Goal: Task Accomplishment & Management: Use online tool/utility

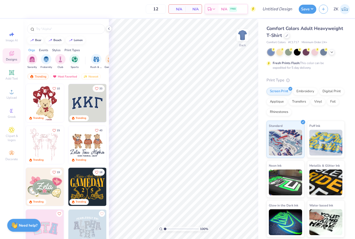
click at [286, 34] on div at bounding box center [287, 36] width 6 height 6
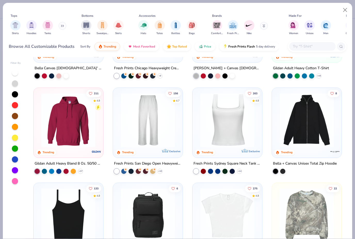
scroll to position [163, 0]
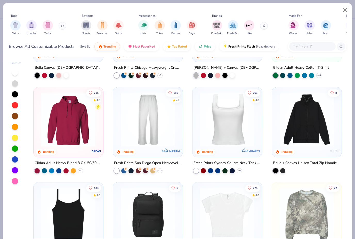
click at [15, 25] on img "filter for Shirts" at bounding box center [15, 25] width 6 height 6
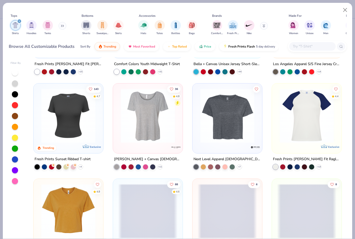
scroll to position [262, 0]
click at [130, 136] on img at bounding box center [147, 115] width 59 height 54
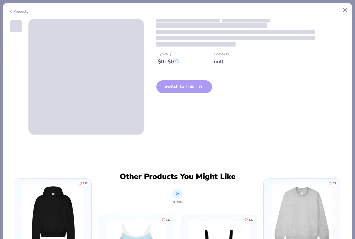
click at [185, 86] on div "Switch to This" at bounding box center [185, 90] width 56 height 21
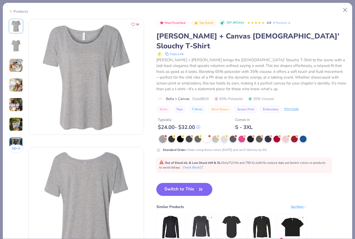
click at [237, 135] on div at bounding box center [236, 136] width 2 height 2
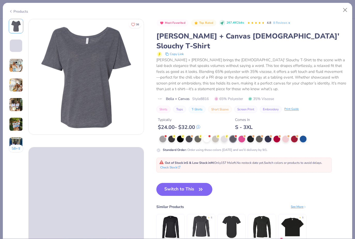
click at [242, 136] on div at bounding box center [242, 139] width 7 height 7
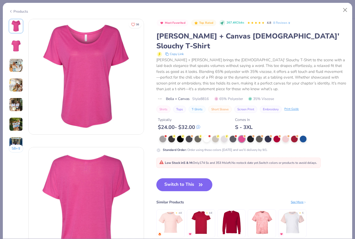
click at [277, 136] on div at bounding box center [277, 139] width 7 height 7
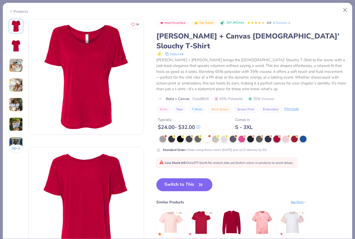
click at [285, 136] on div at bounding box center [286, 139] width 7 height 7
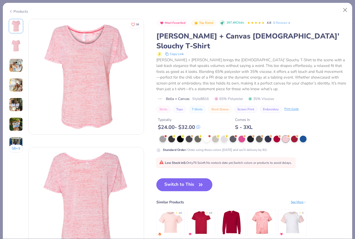
click at [295, 136] on div at bounding box center [294, 139] width 7 height 7
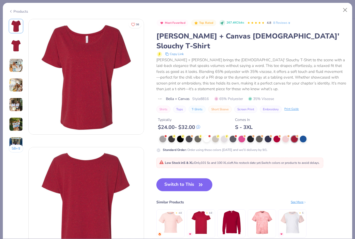
click at [304, 136] on div at bounding box center [303, 139] width 7 height 7
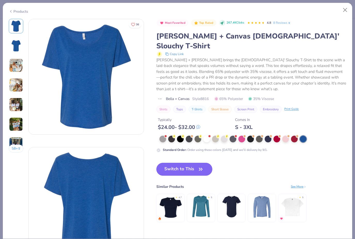
click at [243, 136] on div at bounding box center [242, 139] width 7 height 7
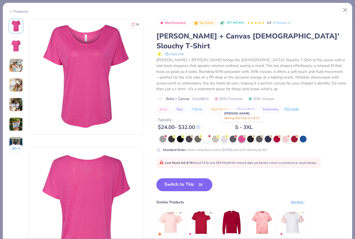
click at [345, 8] on button "Close" at bounding box center [346, 10] width 10 height 10
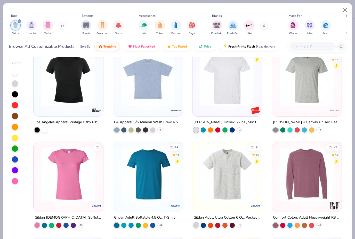
scroll to position [490, 0]
click at [82, 184] on img at bounding box center [68, 173] width 59 height 54
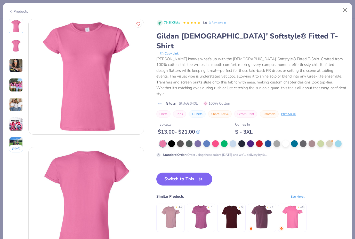
click at [197, 173] on button "Switch to This" at bounding box center [185, 179] width 56 height 13
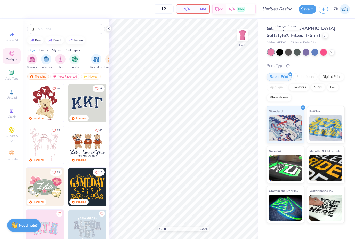
click at [47, 29] on input "text" at bounding box center [69, 28] width 66 height 5
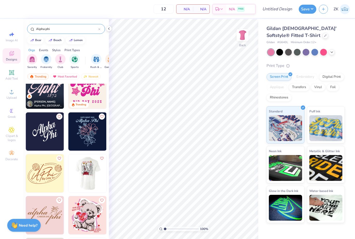
scroll to position [56, 0]
type input "Alpha phi"
click at [89, 90] on img at bounding box center [87, 89] width 38 height 38
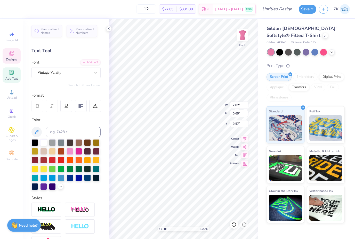
scroll to position [0, 0]
type textarea "AY 2025"
type textarea "Flag Football2025"
type textarea "Flag Football 2025"
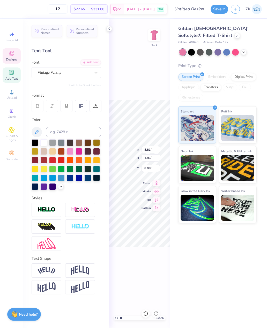
scroll to position [1, 0]
type textarea "Flag Football 2025"
click at [191, 8] on input "Design Title" at bounding box center [194, 9] width 25 height 10
type input "Flag football Tshirt 1"
click at [220, 7] on button "Save" at bounding box center [219, 9] width 18 height 9
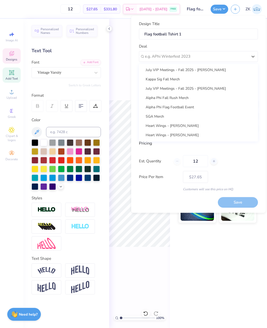
scroll to position [125, 0]
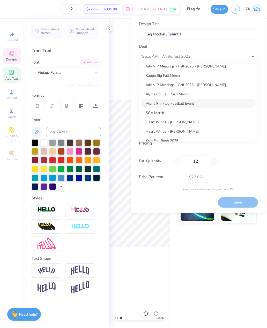
click at [187, 102] on div "Alpha Phi Flag Football Event" at bounding box center [198, 103] width 115 height 9
type input "Chiara Henselder"
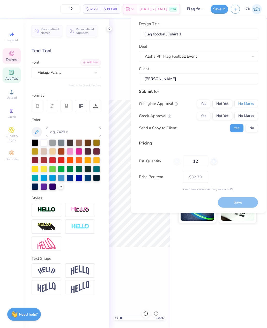
click at [244, 103] on button "No Marks" at bounding box center [246, 103] width 24 height 8
click at [201, 117] on button "Yes" at bounding box center [203, 116] width 13 height 8
type input "$32.79"
click at [215, 161] on icon at bounding box center [214, 161] width 4 height 4
type input "13"
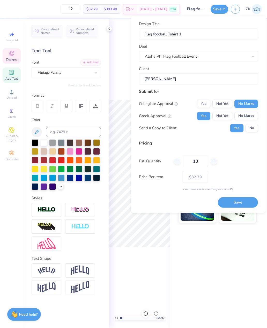
type input "13"
type input "$31.78"
click at [213, 159] on div at bounding box center [213, 161] width 7 height 7
click at [215, 160] on icon at bounding box center [214, 161] width 4 height 4
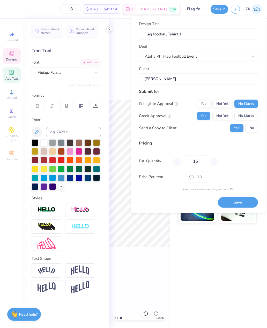
click at [213, 161] on line at bounding box center [213, 161] width 2 height 0
click at [213, 160] on icon at bounding box center [214, 161] width 4 height 4
click at [212, 159] on icon at bounding box center [214, 161] width 4 height 4
click at [213, 161] on icon at bounding box center [214, 161] width 4 height 4
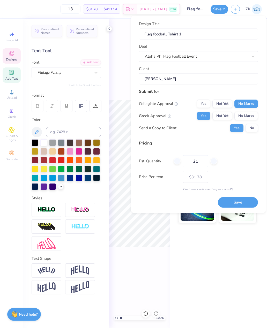
click at [213, 161] on line at bounding box center [213, 161] width 2 height 0
click at [213, 161] on icon at bounding box center [214, 161] width 4 height 4
click at [212, 161] on icon at bounding box center [214, 161] width 4 height 4
click at [214, 161] on line at bounding box center [214, 161] width 0 height 2
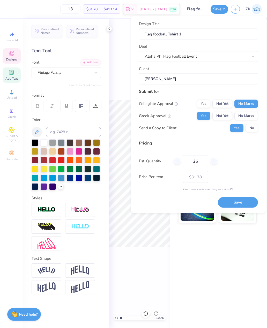
click at [214, 162] on icon at bounding box center [214, 161] width 4 height 4
click at [214, 162] on line at bounding box center [214, 161] width 0 height 2
click at [213, 162] on icon at bounding box center [214, 161] width 4 height 4
click at [213, 160] on icon at bounding box center [214, 161] width 4 height 4
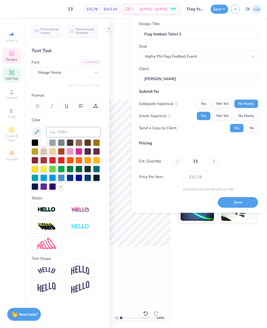
click at [212, 160] on icon at bounding box center [214, 161] width 4 height 4
click at [214, 158] on div at bounding box center [213, 161] width 7 height 7
click at [213, 158] on div at bounding box center [213, 161] width 7 height 7
click at [213, 160] on icon at bounding box center [214, 161] width 4 height 4
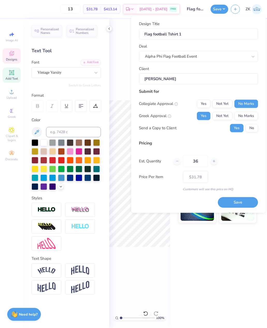
click at [213, 160] on icon at bounding box center [214, 161] width 4 height 4
click at [214, 161] on icon at bounding box center [214, 161] width 4 height 4
click at [214, 161] on line at bounding box center [213, 161] width 2 height 0
click at [215, 160] on icon at bounding box center [214, 161] width 4 height 4
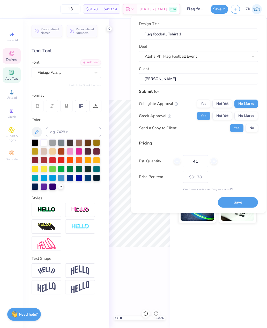
click at [215, 160] on icon at bounding box center [214, 161] width 4 height 4
click at [214, 163] on div at bounding box center [213, 161] width 7 height 7
type input "43"
type input "$18.58"
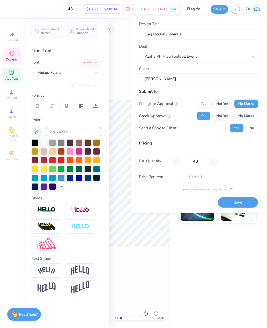
click at [213, 161] on icon at bounding box center [214, 161] width 4 height 4
click at [214, 159] on icon at bounding box center [214, 161] width 4 height 4
type input "47"
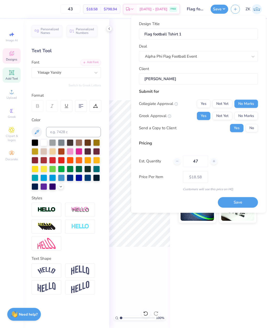
type input "47"
type input "$17.80"
click at [214, 160] on line at bounding box center [214, 161] width 0 height 2
click at [213, 160] on icon at bounding box center [214, 161] width 4 height 4
type input "49"
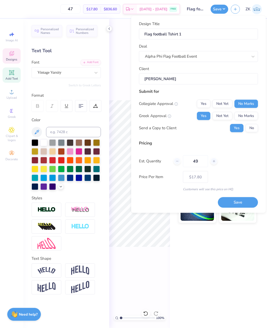
type input "49"
type input "$16.21"
click at [212, 160] on icon at bounding box center [214, 161] width 4 height 4
click at [213, 162] on icon at bounding box center [214, 161] width 4 height 4
type input "51"
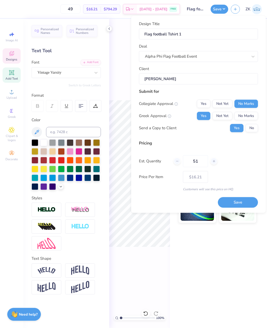
type input "51"
type input "$16.13"
click at [212, 161] on icon at bounding box center [214, 161] width 4 height 4
click at [213, 160] on icon at bounding box center [214, 161] width 4 height 4
click at [214, 161] on icon at bounding box center [214, 161] width 4 height 4
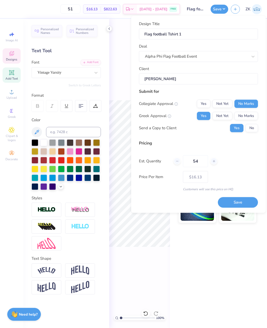
click at [213, 161] on icon at bounding box center [214, 161] width 4 height 4
type input "55"
type input "$15.99"
click at [214, 162] on icon at bounding box center [214, 161] width 4 height 4
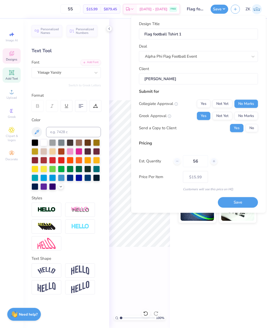
click at [214, 162] on line at bounding box center [214, 161] width 0 height 2
click at [213, 163] on div at bounding box center [213, 161] width 7 height 7
click at [215, 162] on icon at bounding box center [214, 161] width 4 height 4
click at [216, 160] on div at bounding box center [213, 161] width 7 height 7
type input "60"
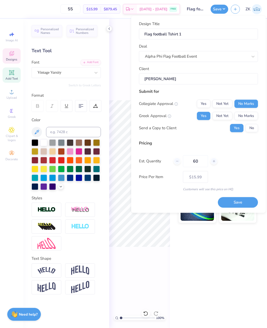
type input "60"
type input "$15.84"
click at [214, 161] on icon at bounding box center [214, 161] width 4 height 4
click at [214, 161] on line at bounding box center [213, 161] width 2 height 0
type input "62"
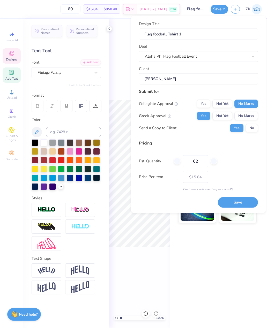
type input "62"
type input "– –"
click at [213, 163] on div at bounding box center [213, 161] width 7 height 7
type input "63"
type input "$15.78"
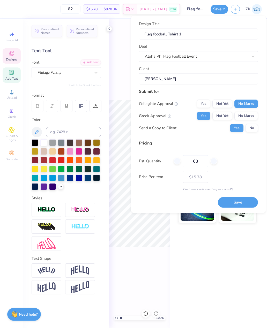
click at [213, 161] on icon at bounding box center [214, 161] width 4 height 4
click at [213, 160] on icon at bounding box center [214, 161] width 4 height 4
type input "65"
click at [242, 203] on button "Save" at bounding box center [238, 202] width 40 height 11
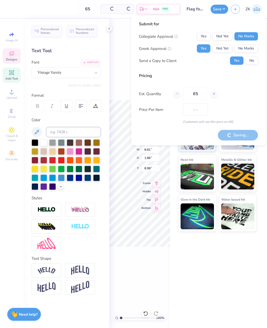
type input "$15.71"
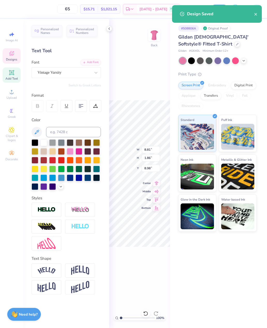
click at [256, 15] on icon "close" at bounding box center [255, 14] width 3 height 3
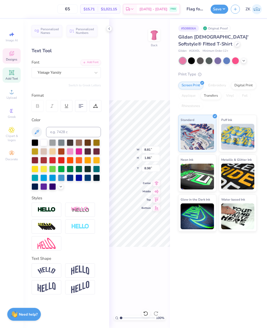
click at [234, 10] on icon "button" at bounding box center [235, 9] width 4 height 4
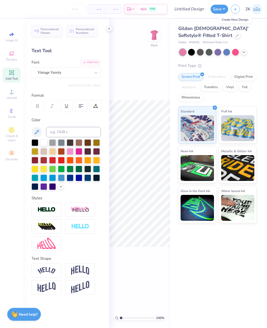
click at [12, 239] on div "Image AI Designs Add Text Upload Greek Clipart & logos Decorate" at bounding box center [11, 173] width 23 height 309
click at [226, 52] on div at bounding box center [226, 52] width 7 height 7
click at [196, 37] on div "Gildan Ladies' Softstyle® Fitted T-Shirt" at bounding box center [217, 32] width 78 height 14
click at [234, 36] on div at bounding box center [237, 36] width 6 height 6
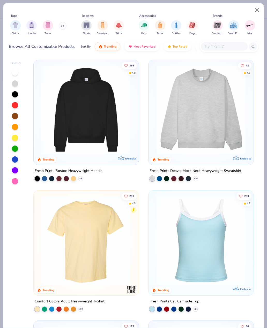
click at [98, 236] on img at bounding box center [86, 239] width 95 height 89
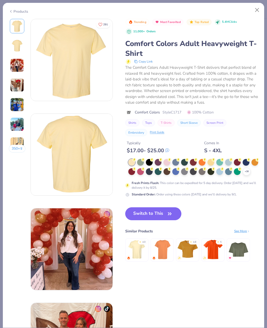
click at [168, 217] on icon "button" at bounding box center [169, 213] width 7 height 7
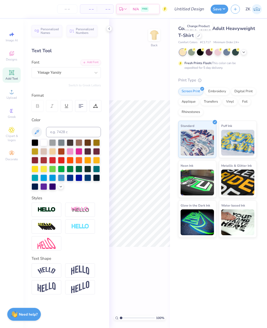
click at [243, 51] on icon at bounding box center [243, 52] width 4 height 4
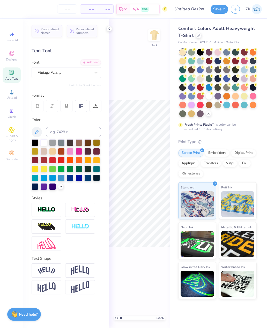
click at [245, 77] on div at bounding box center [243, 78] width 7 height 7
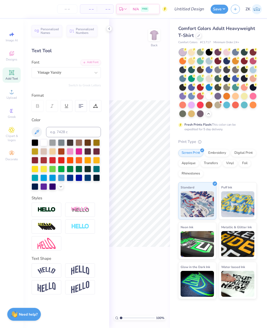
click at [200, 115] on div at bounding box center [200, 113] width 7 height 7
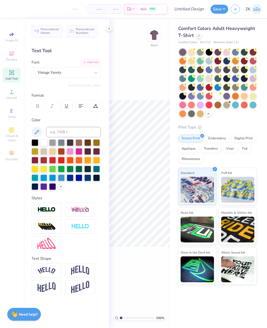
click at [10, 99] on span "Upload" at bounding box center [11, 98] width 10 height 4
click at [13, 57] on icon at bounding box center [12, 53] width 6 height 6
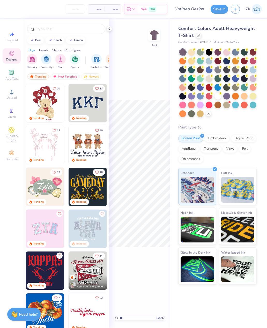
click at [44, 32] on input "text" at bounding box center [69, 28] width 66 height 5
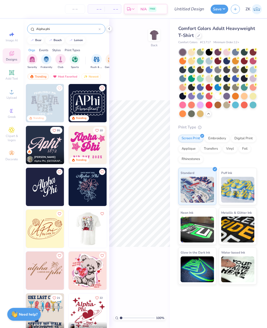
type input "Alpha phi"
click at [44, 108] on img at bounding box center [45, 103] width 38 height 38
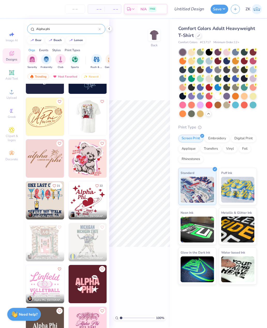
scroll to position [113, 0]
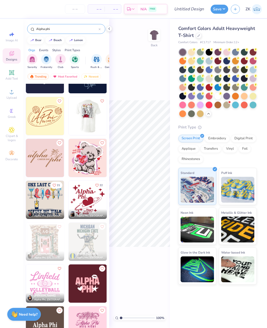
click at [50, 202] on img at bounding box center [45, 200] width 38 height 38
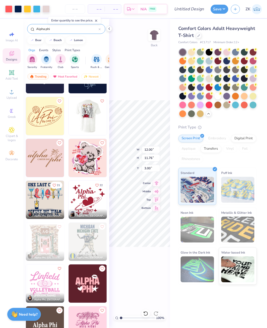
click at [110, 29] on icon at bounding box center [109, 29] width 4 height 4
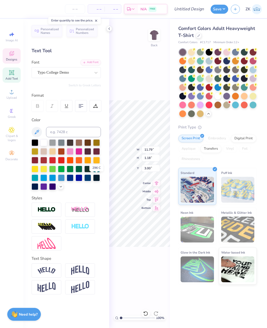
type input "3.85"
type textarea "one la crawl"
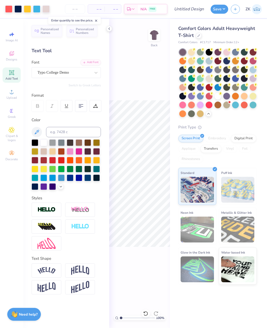
click at [235, 12] on button "button" at bounding box center [234, 9] width 9 height 9
click at [236, 9] on icon "button" at bounding box center [235, 9] width 4 height 4
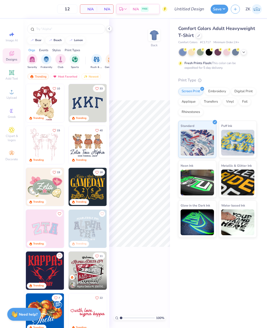
click at [58, 28] on input "text" at bounding box center [69, 28] width 66 height 5
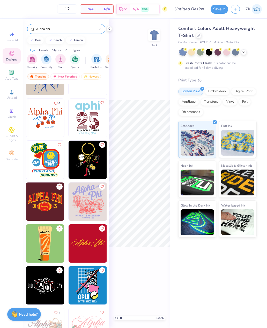
scroll to position [1040, 0]
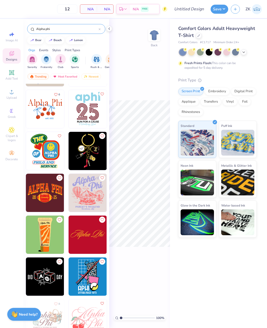
type input "Alpha phi"
click at [47, 195] on img at bounding box center [45, 193] width 38 height 38
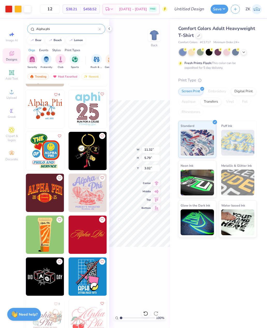
click at [244, 53] on icon at bounding box center [243, 52] width 4 height 4
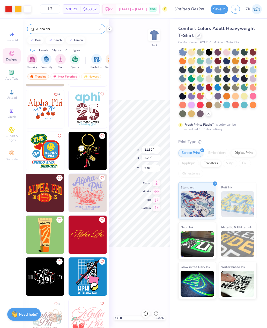
click at [253, 106] on div at bounding box center [252, 105] width 7 height 7
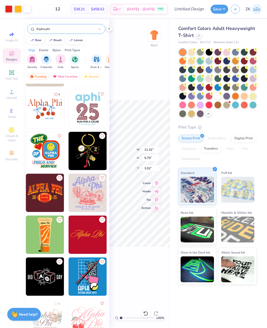
click at [242, 97] on div at bounding box center [243, 96] width 7 height 7
click at [182, 87] on div at bounding box center [182, 87] width 7 height 7
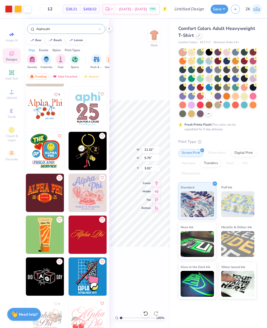
click at [254, 50] on icon at bounding box center [255, 50] width 4 height 4
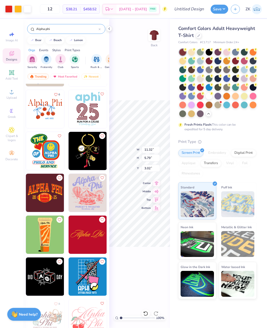
click at [235, 60] on div at bounding box center [235, 61] width 7 height 7
click at [217, 50] on div at bounding box center [217, 52] width 7 height 7
click at [200, 78] on div at bounding box center [200, 78] width 7 height 7
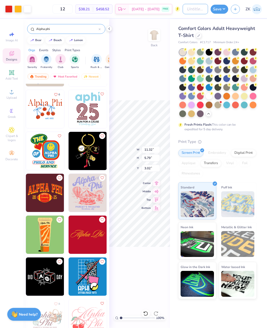
click at [194, 6] on input "Design Title" at bounding box center [194, 9] width 25 height 10
type input "Flag football tshirt 2"
click at [221, 10] on button "Save" at bounding box center [219, 9] width 18 height 9
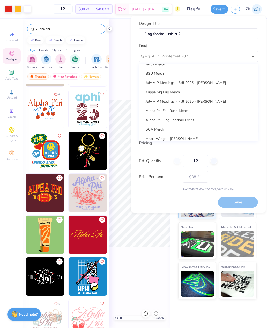
scroll to position [112, 0]
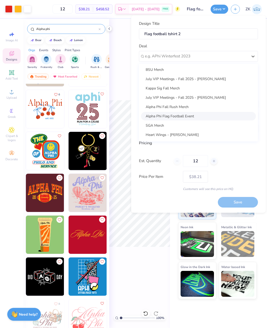
click at [187, 117] on div "Alpha Phi Flag Football Event" at bounding box center [198, 116] width 115 height 9
type input "Chiara Henselder"
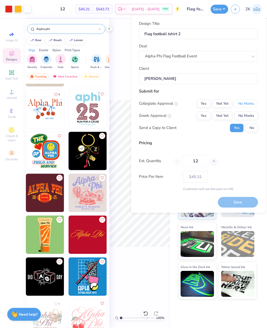
click at [246, 105] on button "No Marks" at bounding box center [246, 103] width 24 height 8
click at [194, 115] on div "Greek Approval Yes Not Yet No Marks" at bounding box center [198, 116] width 119 height 8
click at [204, 117] on button "Yes" at bounding box center [203, 116] width 13 height 8
type input "$45.31"
click at [201, 163] on input "12" at bounding box center [195, 161] width 25 height 12
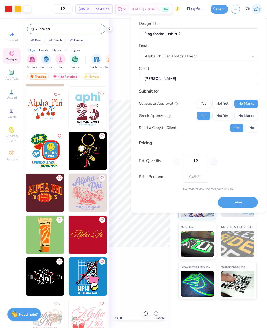
type input "1"
type input "0"
type input "065"
type input "65"
type input "$21.25"
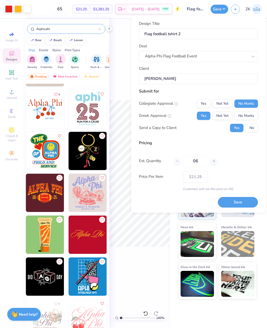
type input "0"
type input "065"
type input "65"
type input "$21.25"
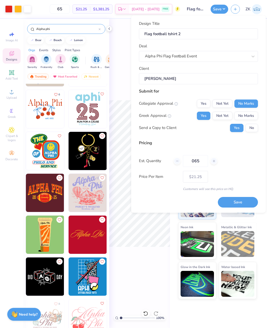
type input "065"
click at [243, 202] on button "Save" at bounding box center [238, 202] width 40 height 11
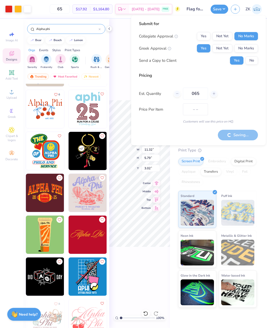
type input "$21.25"
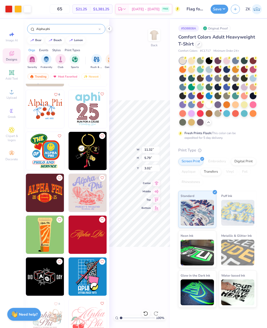
click at [236, 10] on icon "button" at bounding box center [235, 9] width 4 height 4
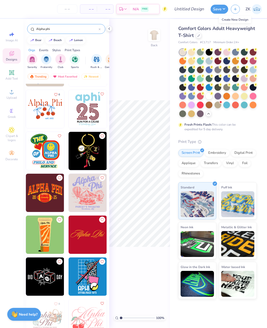
click at [202, 33] on div "Comfort Colors Adult Heavyweight T-Shirt" at bounding box center [217, 32] width 78 height 14
click at [196, 34] on div at bounding box center [199, 36] width 6 height 6
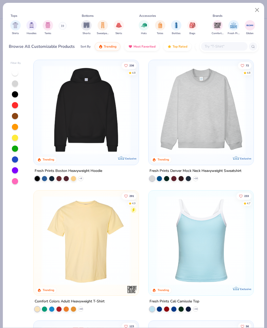
click at [216, 48] on input "text" at bounding box center [224, 46] width 40 height 6
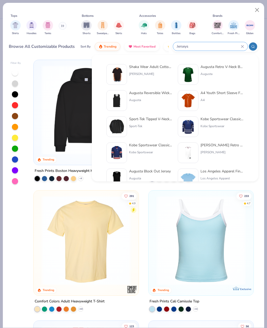
type input "Jerseys"
click at [191, 95] on img at bounding box center [188, 100] width 16 height 16
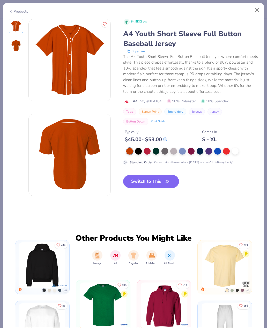
click at [157, 184] on button "Switch to This" at bounding box center [151, 181] width 56 height 13
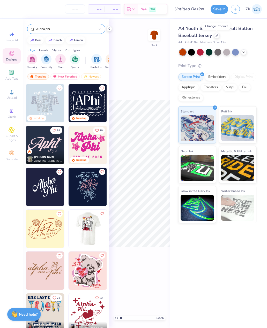
click at [46, 143] on img at bounding box center [45, 145] width 38 height 38
click at [243, 51] on icon at bounding box center [243, 52] width 4 height 4
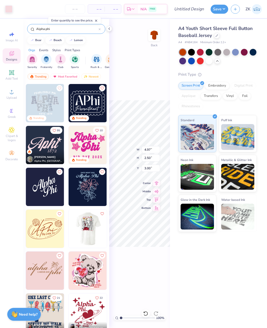
click at [207, 60] on div at bounding box center [208, 61] width 7 height 7
click at [190, 52] on div at bounding box center [191, 52] width 7 height 7
click at [200, 51] on div at bounding box center [200, 52] width 7 height 7
click at [243, 52] on div at bounding box center [243, 52] width 7 height 7
click at [198, 61] on div at bounding box center [200, 61] width 7 height 7
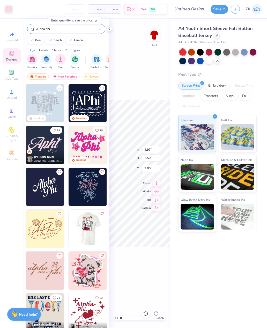
click at [207, 62] on div at bounding box center [208, 61] width 7 height 7
click at [235, 55] on div at bounding box center [235, 52] width 7 height 7
click at [246, 54] on div at bounding box center [243, 52] width 7 height 7
click at [248, 56] on div at bounding box center [217, 56] width 77 height 15
click at [249, 51] on div at bounding box center [217, 56] width 77 height 15
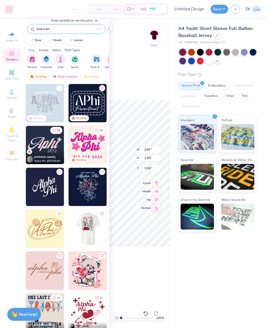
click at [253, 50] on div at bounding box center [252, 52] width 7 height 7
click at [7, 10] on div at bounding box center [8, 8] width 7 height 7
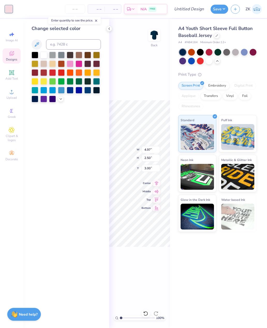
click at [43, 55] on div at bounding box center [43, 55] width 7 height 7
click at [155, 38] on img at bounding box center [154, 35] width 10 height 10
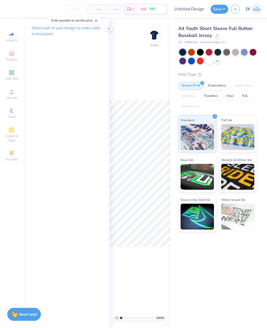
click at [14, 133] on icon at bounding box center [12, 130] width 6 height 6
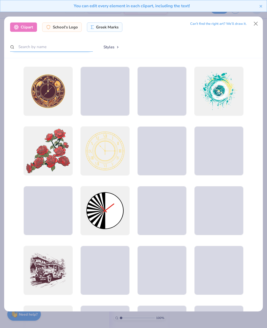
click at [54, 44] on input "text" at bounding box center [51, 47] width 83 height 10
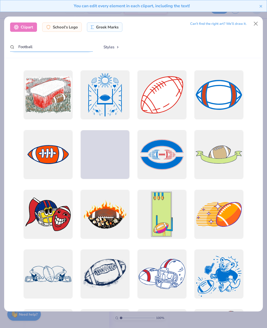
scroll to position [717, 0]
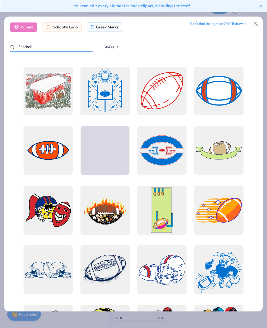
type input "Football"
click at [108, 87] on div at bounding box center [104, 90] width 49 height 49
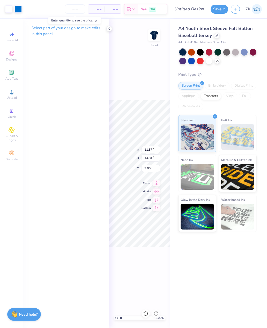
type input "3.57"
click at [105, 28] on div "Select part of your design to make edits in this panel" at bounding box center [66, 33] width 86 height 28
click at [103, 26] on div "Select part of your design to make edits in this panel" at bounding box center [66, 33] width 86 height 28
click at [111, 27] on div "100 % Front W 11.57 11.57 " H 14.81 14.81 " Y 3.57 3.57 " Center Middle Top Bot…" at bounding box center [139, 173] width 61 height 309
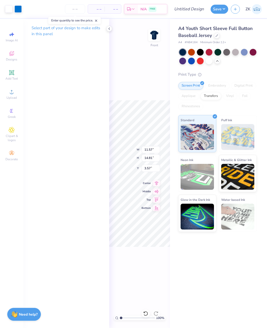
click at [111, 26] on div "100 % Front W 11.57 11.57 " H 14.81 14.81 " Y 3.57 3.57 " Center Middle Top Bot…" at bounding box center [139, 173] width 61 height 309
click at [107, 30] on icon at bounding box center [109, 29] width 4 height 4
click at [107, 30] on div "Select part of your design to make edits in this panel" at bounding box center [66, 33] width 86 height 28
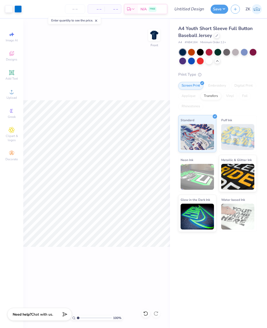
click at [113, 27] on div "100 % Front" at bounding box center [96, 173] width 146 height 309
click at [191, 10] on input "Design Title" at bounding box center [194, 9] width 25 height 10
type input "Flag football jersey 1"
click at [223, 9] on button "Save" at bounding box center [219, 9] width 18 height 9
type input "0"
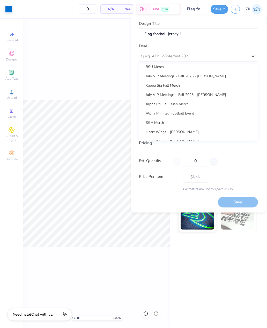
scroll to position [116, 0]
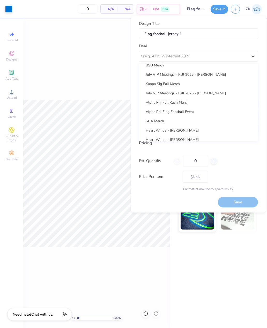
click at [186, 111] on div "Alpha Phi Flag Football Event" at bounding box center [198, 111] width 115 height 9
type input "Chiara Henselder"
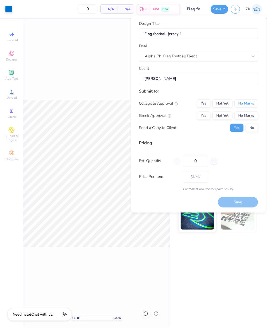
click at [248, 103] on button "No Marks" at bounding box center [246, 103] width 24 height 8
click at [203, 115] on button "Yes" at bounding box center [203, 115] width 13 height 8
click at [197, 162] on input "0" at bounding box center [195, 161] width 25 height 12
type input "06"
type input "6"
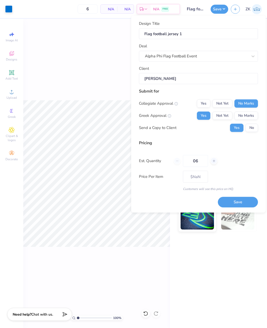
type input "065"
type input "65"
type input "– –"
type input "065"
click at [251, 154] on div "Pricing Est. Quantity 065 Price Per Item – – Customers will see this price on H…" at bounding box center [198, 164] width 119 height 51
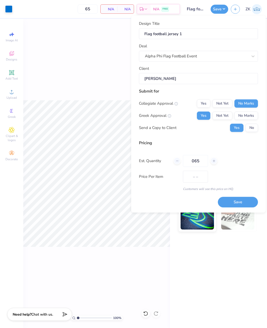
click at [244, 202] on button "Save" at bounding box center [238, 202] width 40 height 11
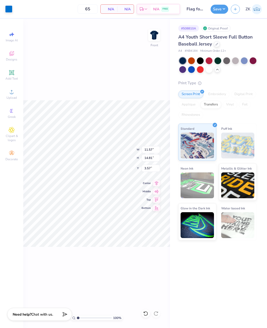
click at [236, 9] on icon "button" at bounding box center [235, 9] width 4 height 4
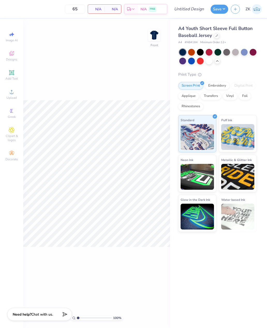
click at [235, 51] on div at bounding box center [235, 52] width 7 height 7
click at [191, 62] on div at bounding box center [191, 61] width 7 height 7
click at [208, 51] on div at bounding box center [208, 52] width 7 height 7
click at [154, 35] on img at bounding box center [154, 35] width 10 height 10
click at [155, 37] on img at bounding box center [154, 35] width 10 height 10
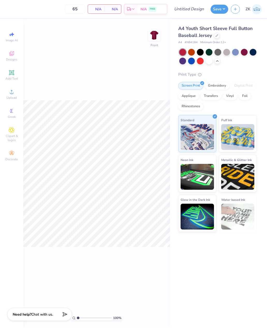
click at [158, 31] on img at bounding box center [154, 35] width 10 height 10
click at [216, 38] on div at bounding box center [217, 36] width 6 height 6
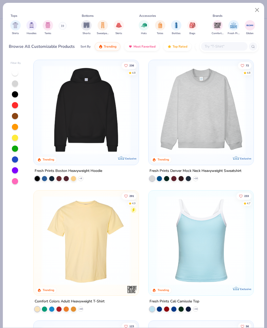
click at [216, 33] on span "Comfort Colors" at bounding box center [217, 34] width 12 height 4
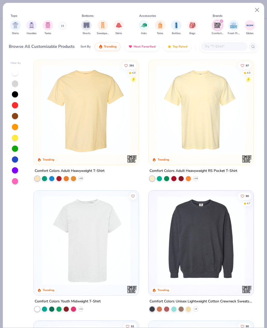
click at [222, 43] on input "text" at bounding box center [224, 46] width 40 height 6
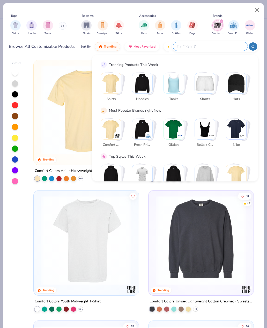
click at [219, 20] on div "filter for Comfort Colors" at bounding box center [221, 21] width 5 height 5
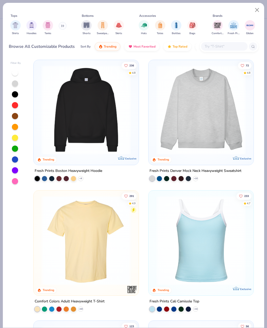
click at [216, 43] on input "text" at bounding box center [224, 46] width 40 height 6
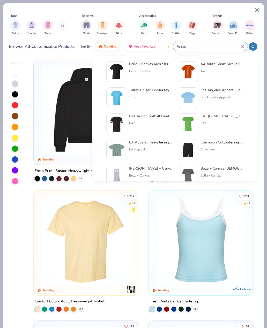
scroll to position [203, 0]
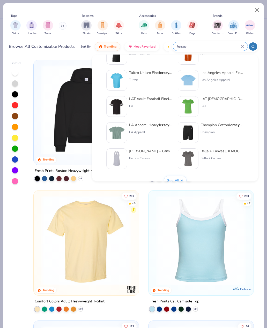
type input "Jersey"
click at [148, 101] on div "LAT Adult Football Fine Jersey Tee" at bounding box center [150, 98] width 43 height 5
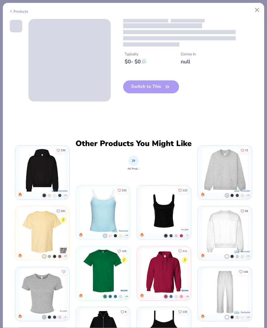
click at [158, 88] on div "Switch to This" at bounding box center [151, 90] width 56 height 21
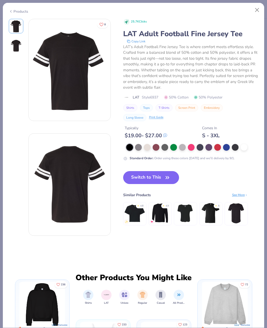
click at [255, 11] on button "Close" at bounding box center [257, 10] width 10 height 10
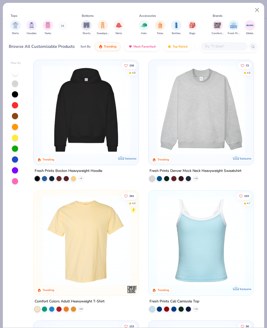
click at [256, 11] on button "Close" at bounding box center [257, 10] width 10 height 10
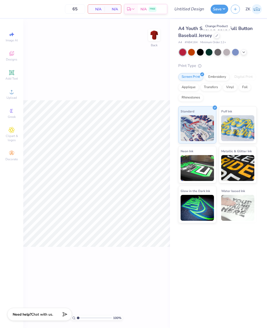
click at [13, 54] on icon at bounding box center [12, 53] width 6 height 6
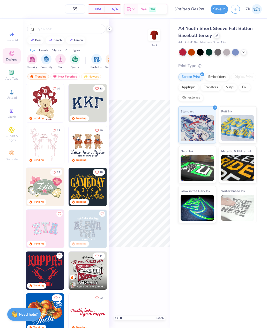
click at [61, 28] on input "text" at bounding box center [69, 28] width 66 height 5
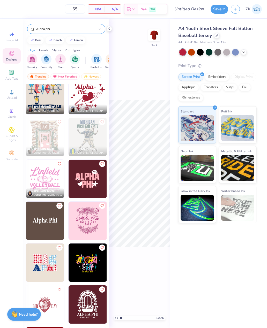
scroll to position [219, 0]
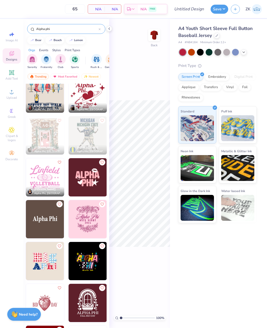
type input "Alpha phi"
click at [80, 176] on img at bounding box center [87, 177] width 38 height 38
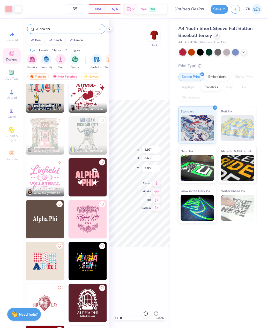
click at [158, 37] on img at bounding box center [154, 35] width 10 height 10
click at [12, 131] on icon at bounding box center [11, 130] width 3 height 3
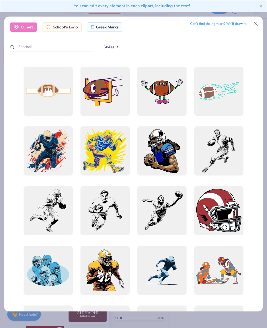
click at [55, 87] on div at bounding box center [48, 91] width 49 height 49
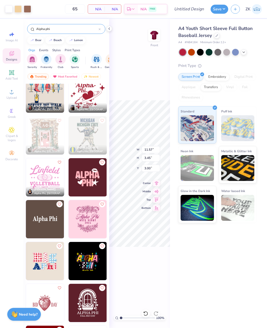
click at [28, 10] on div at bounding box center [27, 8] width 7 height 7
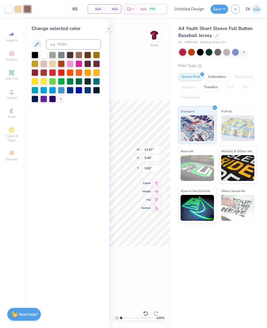
click at [82, 66] on div at bounding box center [78, 63] width 7 height 7
click at [18, 9] on div at bounding box center [17, 8] width 7 height 7
click at [28, 7] on div at bounding box center [27, 8] width 7 height 7
click at [71, 66] on div at bounding box center [70, 63] width 7 height 7
click at [61, 102] on div at bounding box center [61, 99] width 6 height 6
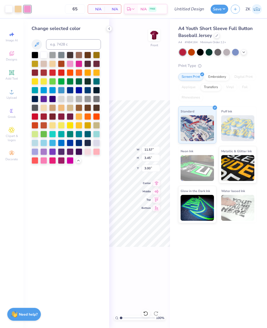
click at [88, 151] on div at bounding box center [87, 151] width 7 height 7
click at [96, 155] on div at bounding box center [96, 151] width 7 height 7
click at [34, 163] on div at bounding box center [35, 160] width 7 height 7
click at [34, 125] on div at bounding box center [35, 125] width 7 height 7
click at [45, 127] on div at bounding box center [43, 125] width 7 height 7
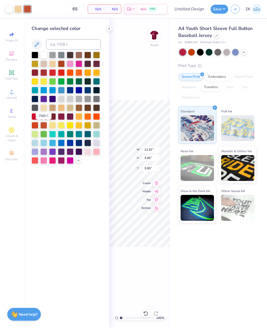
click at [37, 117] on div "7580 C" at bounding box center [44, 115] width 16 height 7
click at [35, 115] on div at bounding box center [35, 116] width 7 height 7
click at [37, 115] on div at bounding box center [35, 116] width 7 height 7
click at [53, 162] on div at bounding box center [52, 160] width 7 height 7
click at [46, 160] on div at bounding box center [43, 160] width 7 height 7
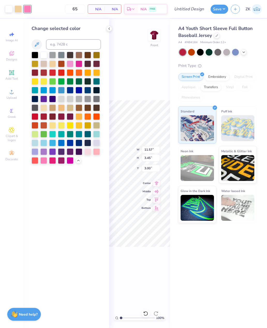
click at [18, 11] on div at bounding box center [17, 8] width 7 height 7
click at [60, 162] on div at bounding box center [61, 160] width 7 height 7
click at [98, 153] on div at bounding box center [96, 151] width 7 height 7
click at [80, 54] on div at bounding box center [78, 55] width 7 height 7
click at [44, 63] on div at bounding box center [43, 63] width 7 height 7
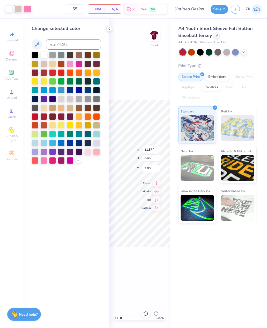
click at [69, 110] on div at bounding box center [70, 107] width 7 height 7
click at [27, 7] on div at bounding box center [27, 8] width 7 height 7
click at [79, 56] on div at bounding box center [78, 55] width 7 height 7
click at [9, 9] on div at bounding box center [8, 8] width 7 height 7
click at [18, 9] on div at bounding box center [17, 8] width 7 height 7
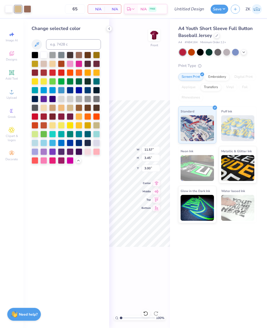
click at [43, 55] on div at bounding box center [43, 55] width 7 height 7
click at [7, 7] on div at bounding box center [8, 8] width 7 height 7
click at [19, 8] on div at bounding box center [17, 8] width 7 height 7
click at [69, 85] on div at bounding box center [70, 81] width 7 height 7
click at [67, 89] on div at bounding box center [70, 90] width 7 height 7
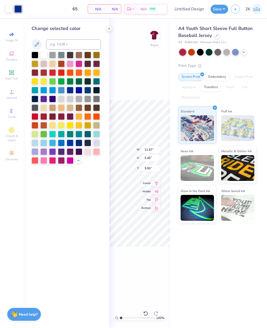
click at [36, 117] on div at bounding box center [35, 116] width 7 height 7
click at [59, 74] on div at bounding box center [61, 72] width 7 height 7
click at [52, 71] on div at bounding box center [52, 72] width 7 height 7
click at [44, 74] on div at bounding box center [43, 72] width 7 height 7
click at [153, 37] on img at bounding box center [154, 35] width 10 height 10
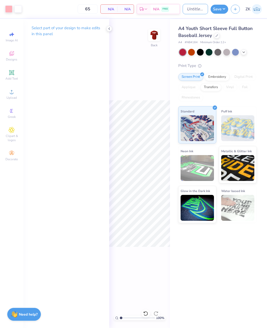
click at [188, 9] on input "Design Title" at bounding box center [194, 9] width 25 height 10
type input "Flag football jersey 2"
click at [222, 11] on button "Save" at bounding box center [219, 9] width 18 height 9
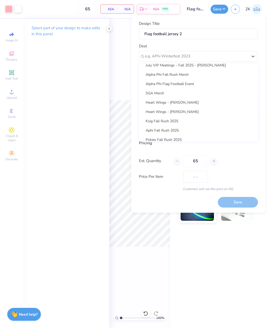
scroll to position [146, 0]
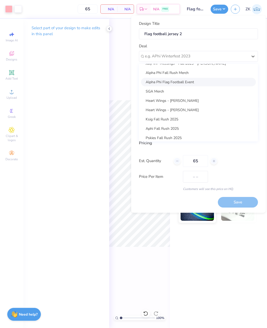
click at [189, 82] on div "Alpha Phi Flag Football Event" at bounding box center [198, 82] width 115 height 9
type input "Chiara Henselder"
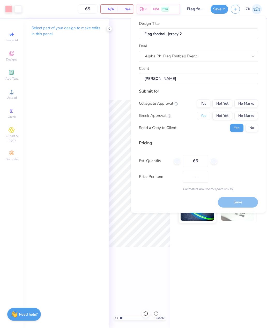
click at [203, 114] on button "Yes" at bounding box center [203, 116] width 13 height 8
click at [250, 104] on button "No Marks" at bounding box center [246, 103] width 24 height 8
click at [234, 79] on input "Chiara Henselder" at bounding box center [198, 78] width 119 height 11
click at [239, 203] on button "Save" at bounding box center [238, 202] width 40 height 11
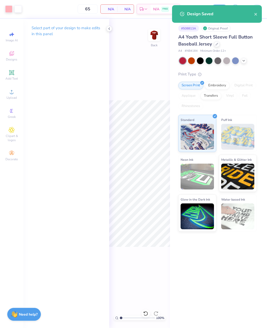
click at [254, 15] on icon "close" at bounding box center [256, 14] width 4 height 4
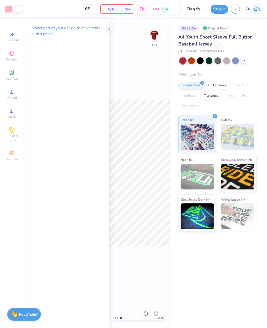
click at [234, 10] on icon "button" at bounding box center [235, 9] width 4 height 4
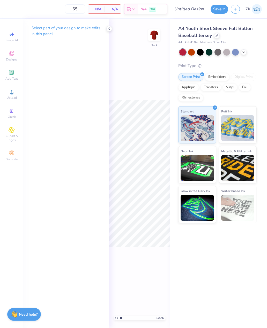
click at [215, 35] on icon at bounding box center [216, 35] width 3 height 3
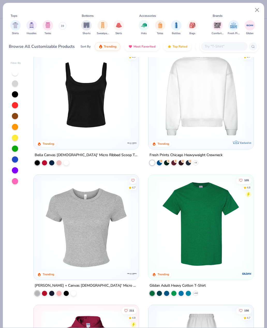
scroll to position [279, 0]
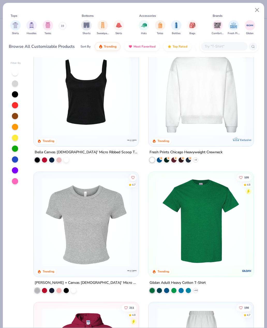
click at [98, 231] on img at bounding box center [86, 221] width 95 height 89
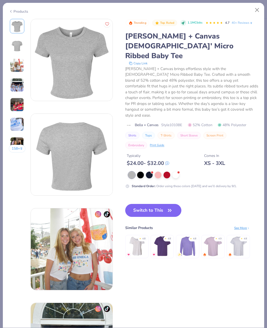
click at [257, 8] on button "Close" at bounding box center [257, 10] width 10 height 10
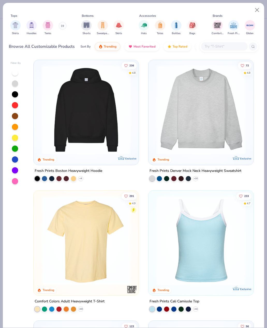
scroll to position [-1, 0]
click at [49, 27] on img "filter for Tanks" at bounding box center [48, 25] width 6 height 6
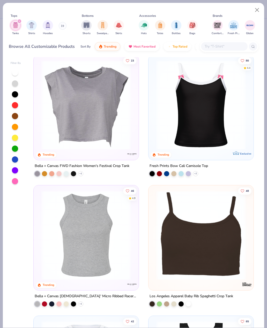
scroll to position [396, 0]
click at [165, 119] on img at bounding box center [200, 104] width 95 height 89
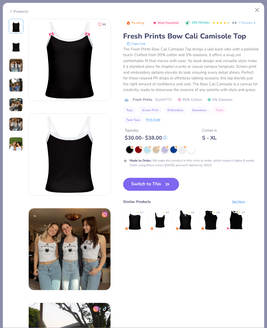
click at [256, 11] on button "Close" at bounding box center [257, 10] width 10 height 10
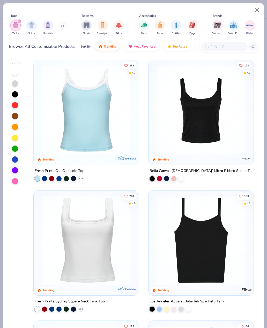
click at [99, 119] on img at bounding box center [86, 109] width 95 height 89
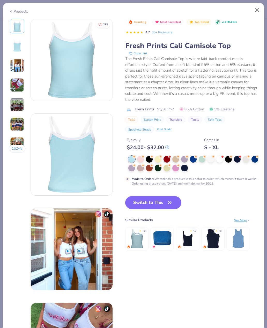
click at [151, 204] on button "Switch to This" at bounding box center [153, 202] width 56 height 13
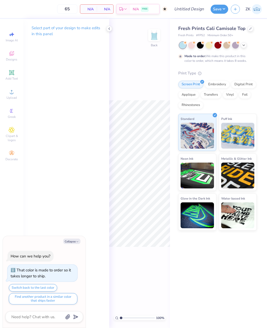
click at [191, 46] on div at bounding box center [191, 45] width 7 height 7
click at [108, 32] on div "Select part of your design to make edits in this panel" at bounding box center [66, 33] width 86 height 28
click at [111, 30] on icon at bounding box center [109, 29] width 4 height 4
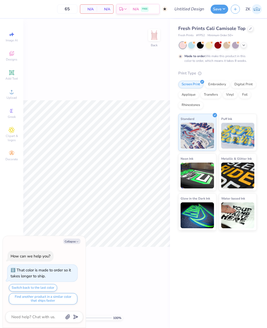
click at [12, 54] on icon at bounding box center [12, 53] width 6 height 6
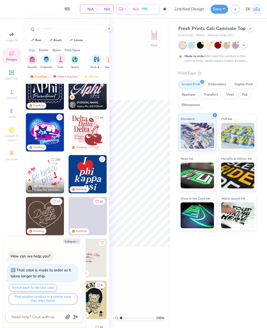
scroll to position [263, 0]
click at [42, 96] on img at bounding box center [45, 91] width 38 height 38
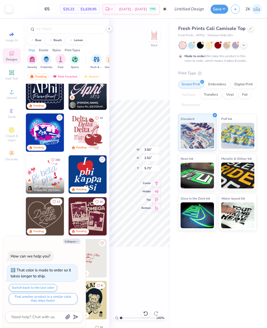
type textarea "x"
type input "1.98"
type textarea "x"
type input "8.38"
type input "6.06"
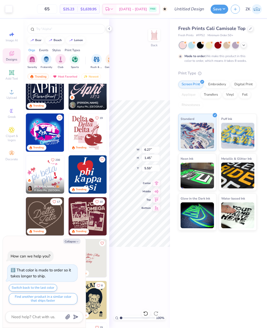
type textarea "x"
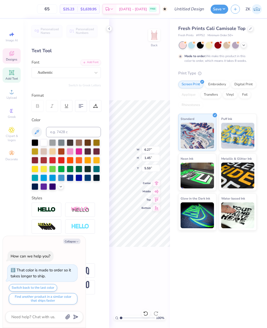
type textarea "!"
type textarea "1872"
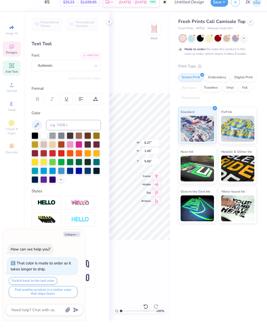
scroll to position [0, 0]
click at [149, 89] on div "100 % Back W 6.27 6.27 " H 1.45 1.45 " Y 5.59 5.59 " Center Middle Top Bottom" at bounding box center [139, 173] width 61 height 309
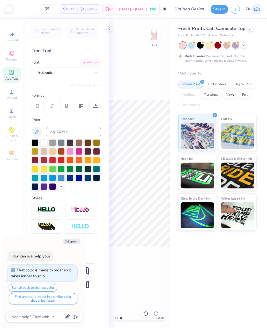
click at [242, 47] on div at bounding box center [243, 45] width 6 height 6
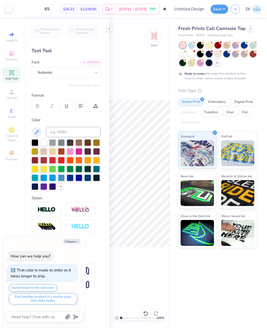
click at [236, 43] on icon at bounding box center [238, 43] width 4 height 4
click at [198, 63] on div at bounding box center [200, 62] width 7 height 7
type textarea "x"
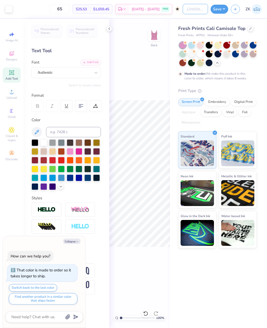
click at [182, 10] on input "Design Title" at bounding box center [194, 9] width 25 height 10
type input "A"
type textarea "x"
type input "Ap"
type textarea "x"
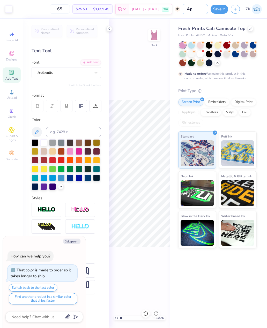
type input "Aph"
type textarea "x"
type input "Aphi"
type textarea "x"
type input "APHI"
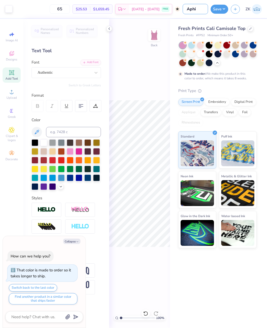
type textarea "x"
type input "APHI"
type textarea "x"
type input "APHI t"
type textarea "x"
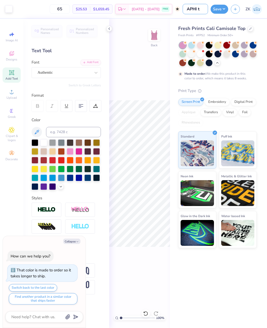
type input "APHI ta"
type textarea "x"
type input "APHI tan"
type textarea "x"
type input "APHI tank"
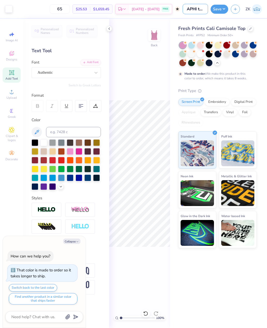
type textarea "x"
type input "APHI tank"
type textarea "x"
type input "APHI tank -"
type textarea "x"
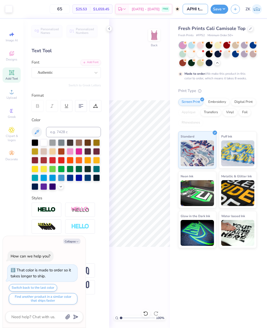
type input "APHI tank -"
type textarea "x"
type input "APHI tank - g"
type textarea "x"
type input "APHI tank - ge"
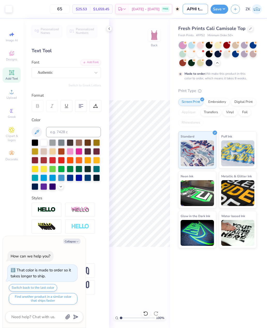
type textarea "x"
type input "APHI tank - gen"
type textarea "x"
type input "APHI tank - gene"
type textarea "x"
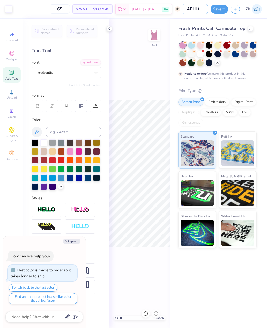
type input "APHI tank - gener"
type textarea "x"
type input "APHI tank - genera"
type textarea "x"
type input "APHI tank - general"
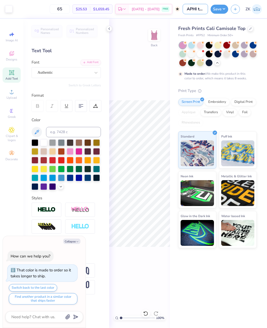
type textarea "x"
type input "APHI tank - general"
type textarea "x"
type input "APHI tank - general"
click at [222, 10] on button "Save" at bounding box center [219, 9] width 18 height 9
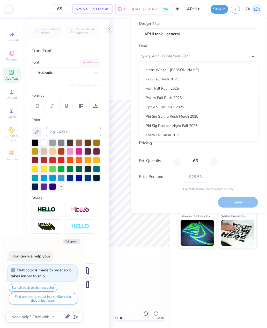
scroll to position [186, 0]
click at [167, 88] on div "Aphi Fall Rush 2025" at bounding box center [198, 88] width 115 height 9
type textarea "x"
type input "Katarina Nikiforouk"
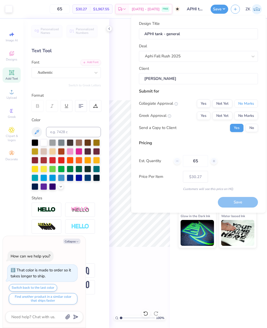
click at [249, 103] on button "No Marks" at bounding box center [246, 103] width 24 height 8
click at [201, 114] on button "Yes" at bounding box center [203, 116] width 13 height 8
click at [237, 201] on button "Save" at bounding box center [238, 202] width 40 height 11
type input "$30.27"
type textarea "x"
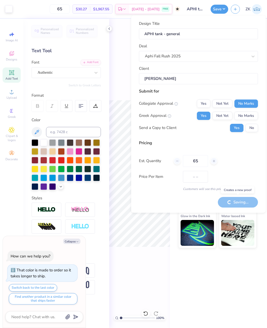
type input "$25.53"
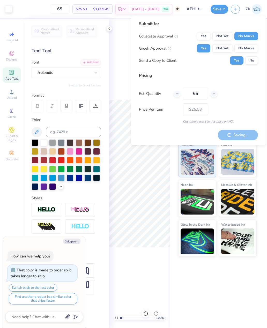
type textarea "x"
type input "$30.27"
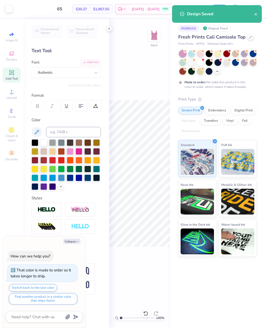
click at [252, 12] on div "Design Saved" at bounding box center [220, 14] width 67 height 6
click at [253, 15] on div "Design Saved" at bounding box center [220, 14] width 67 height 6
click at [255, 16] on icon "close" at bounding box center [256, 14] width 4 height 4
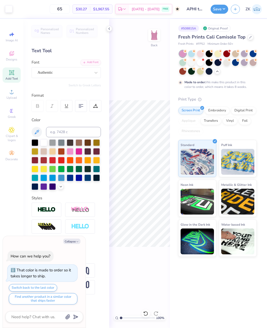
click at [244, 53] on div at bounding box center [243, 53] width 7 height 7
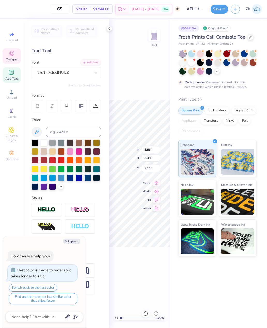
type textarea "x"
type input "3.94"
type textarea "x"
type input "4.62"
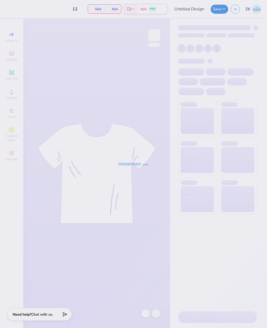
type input "APHI tank - general"
type input "65"
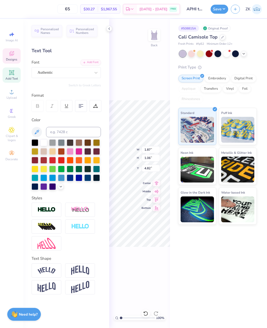
click at [143, 315] on div at bounding box center [145, 313] width 8 height 8
click at [146, 313] on div "100 % Back" at bounding box center [139, 173] width 61 height 309
click at [145, 314] on div "100 % Back" at bounding box center [139, 173] width 61 height 309
click at [223, 36] on div at bounding box center [222, 37] width 6 height 6
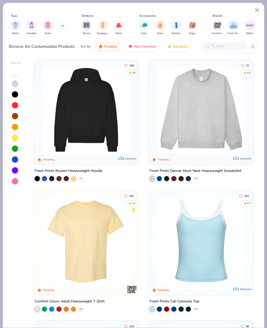
click at [48, 28] on div "filter for Tanks" at bounding box center [48, 25] width 10 height 10
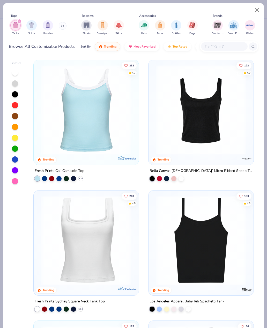
click at [110, 252] on img at bounding box center [86, 239] width 95 height 89
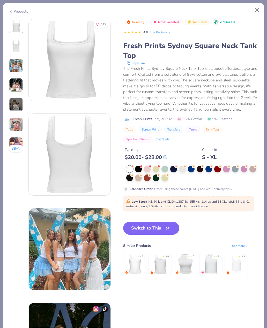
click at [148, 168] on div at bounding box center [147, 169] width 7 height 7
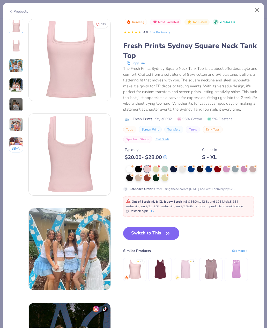
click at [251, 170] on div at bounding box center [252, 169] width 7 height 7
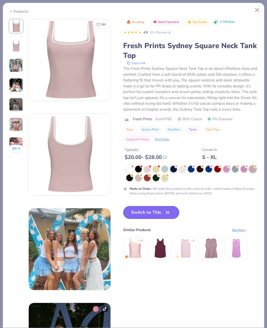
click at [242, 166] on div at bounding box center [243, 169] width 7 height 7
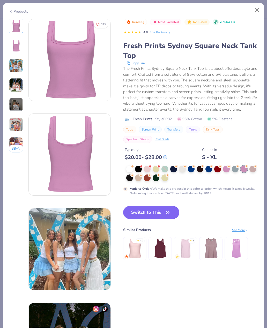
click at [162, 178] on div at bounding box center [164, 177] width 7 height 7
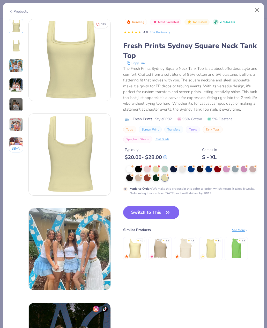
click at [147, 176] on div at bounding box center [147, 177] width 7 height 7
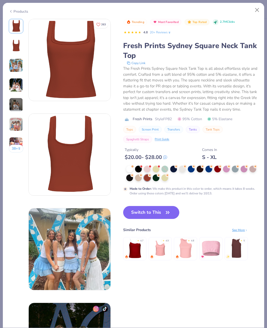
click at [157, 177] on div at bounding box center [155, 177] width 7 height 7
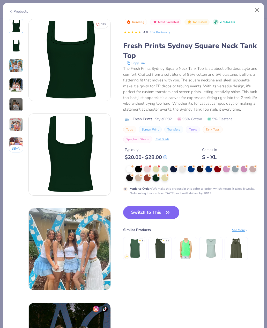
click at [139, 176] on div at bounding box center [138, 177] width 7 height 7
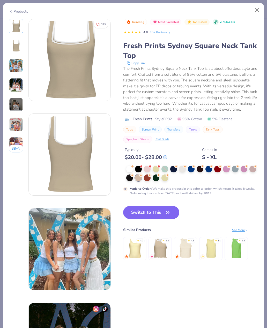
click at [183, 166] on div at bounding box center [182, 169] width 7 height 7
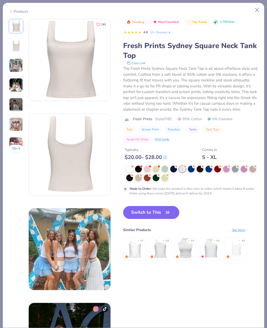
click at [133, 168] on div at bounding box center [129, 169] width 7 height 7
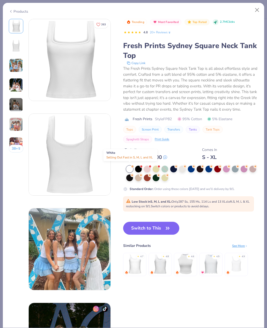
click at [154, 228] on button "Switch to This" at bounding box center [151, 228] width 56 height 13
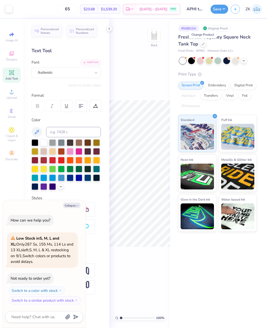
click at [14, 55] on icon at bounding box center [12, 53] width 6 height 6
type textarea "x"
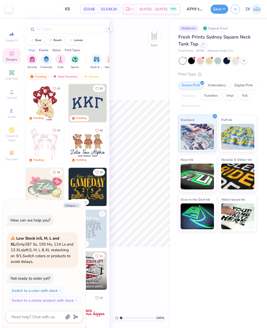
click at [57, 32] on input "text" at bounding box center [69, 28] width 66 height 5
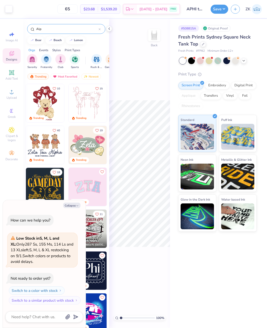
type input "Alp"
click at [238, 5] on div "ZK" at bounding box center [245, 9] width 31 height 10
click at [235, 8] on icon "button" at bounding box center [235, 9] width 4 height 4
click at [235, 9] on line "button" at bounding box center [235, 9] width 3 height 0
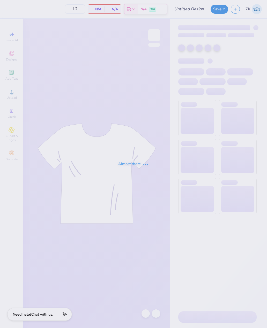
type input "APHI tank - general"
type input "65"
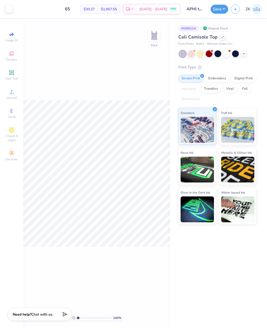
click at [235, 10] on icon "button" at bounding box center [235, 9] width 4 height 4
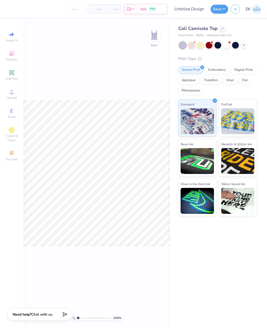
click at [14, 56] on icon at bounding box center [12, 53] width 6 height 6
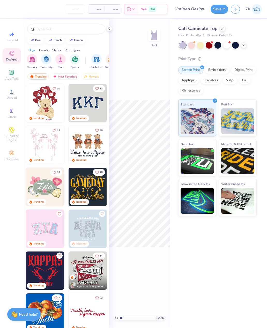
click at [58, 28] on input "text" at bounding box center [69, 28] width 66 height 5
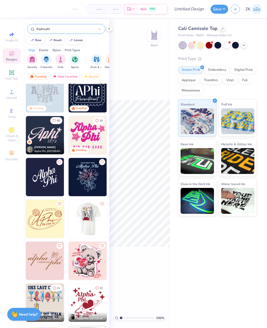
scroll to position [2, 0]
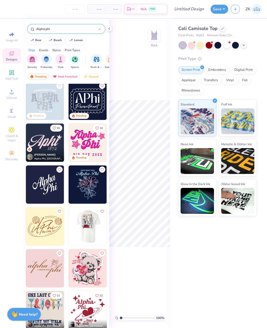
type input "Alpha phi"
click at [48, 100] on img at bounding box center [45, 101] width 38 height 38
click at [43, 102] on img at bounding box center [45, 101] width 38 height 38
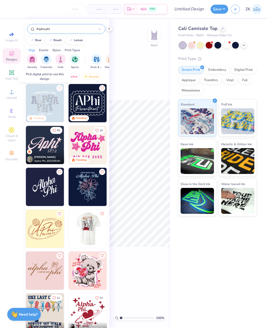
scroll to position [0, 0]
click at [242, 70] on div "Digital Print" at bounding box center [243, 70] width 25 height 8
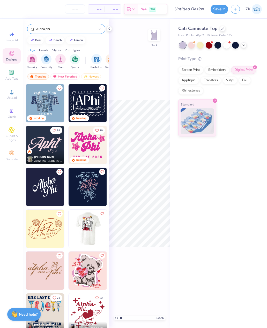
click at [47, 110] on img at bounding box center [45, 103] width 38 height 38
click at [243, 46] on div at bounding box center [243, 45] width 6 height 6
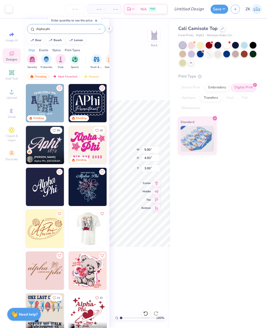
click at [226, 55] on div at bounding box center [226, 54] width 7 height 7
click at [199, 54] on div at bounding box center [200, 54] width 7 height 7
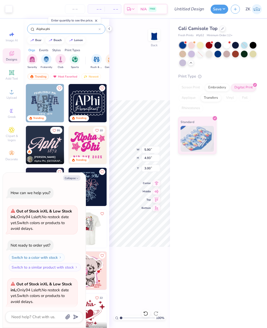
scroll to position [38, 0]
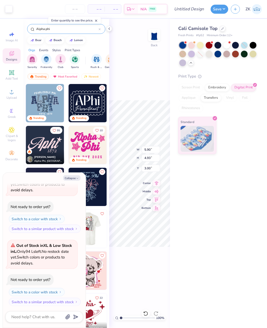
click at [208, 55] on div at bounding box center [208, 54] width 7 height 7
click at [226, 43] on div at bounding box center [226, 45] width 7 height 7
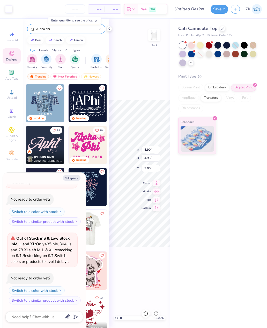
click at [221, 29] on icon at bounding box center [222, 29] width 2 height 2
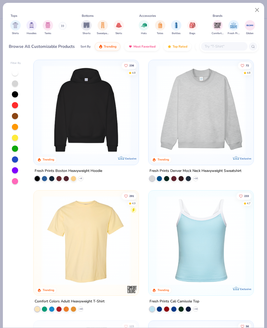
click at [50, 22] on img "filter for Tanks" at bounding box center [48, 25] width 6 height 6
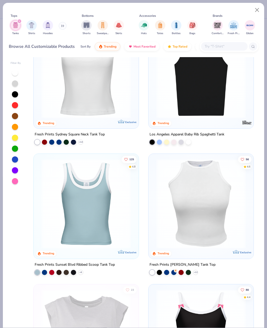
scroll to position [174, 0]
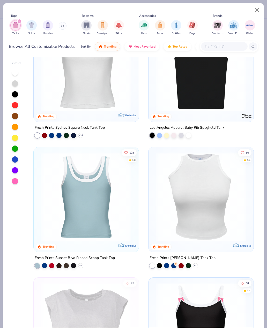
click at [208, 221] on img at bounding box center [200, 196] width 95 height 89
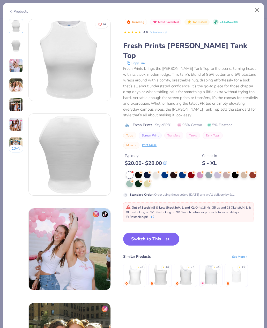
click at [141, 232] on button "Switch to This" at bounding box center [151, 238] width 56 height 13
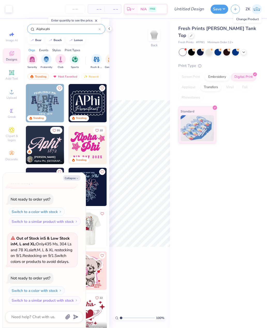
click at [244, 50] on icon at bounding box center [243, 52] width 4 height 4
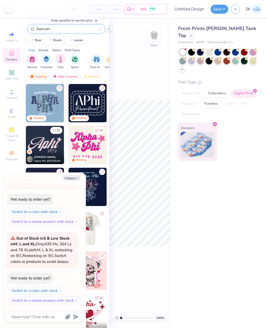
click at [196, 48] on circle at bounding box center [194, 50] width 4 height 4
type textarea "x"
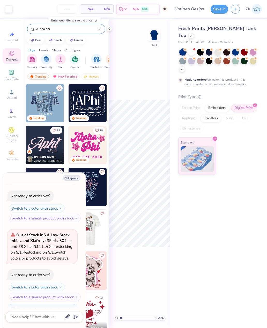
type input "50"
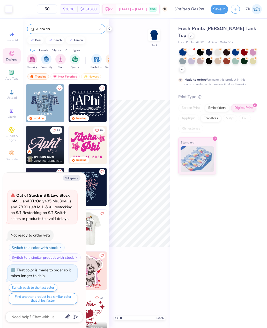
click at [234, 49] on div at bounding box center [235, 52] width 7 height 7
click at [226, 49] on div at bounding box center [226, 52] width 7 height 7
click at [235, 49] on div at bounding box center [235, 52] width 7 height 7
click at [182, 49] on div at bounding box center [182, 52] width 7 height 7
click at [187, 48] on circle at bounding box center [185, 50] width 4 height 4
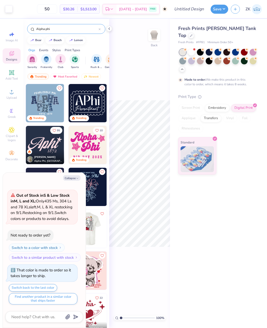
click at [193, 49] on div at bounding box center [191, 52] width 7 height 7
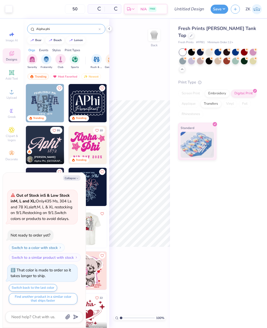
scroll to position [280, 0]
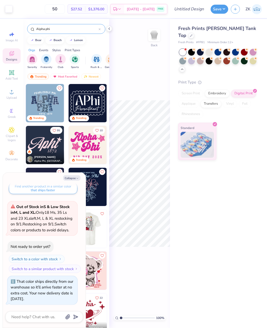
click at [245, 31] on div "Fresh Prints [PERSON_NAME] Tank Top" at bounding box center [217, 32] width 78 height 14
click at [192, 35] on icon at bounding box center [191, 36] width 2 height 2
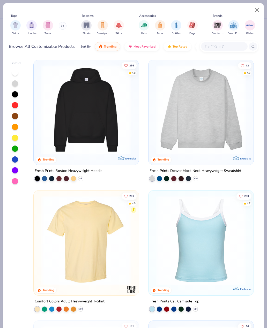
click at [61, 27] on button at bounding box center [63, 26] width 8 height 8
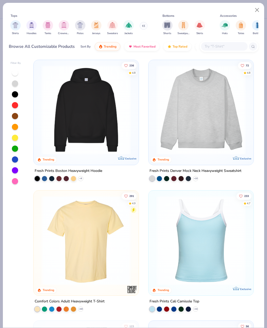
click at [15, 25] on img "filter for Shirts" at bounding box center [15, 25] width 6 height 6
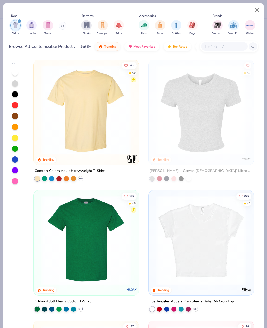
click at [225, 121] on img at bounding box center [200, 109] width 95 height 89
click at [212, 144] on img at bounding box center [200, 109] width 95 height 89
click at [153, 145] on img at bounding box center [106, 109] width 95 height 89
click at [207, 133] on img at bounding box center [200, 109] width 95 height 89
click at [166, 178] on div at bounding box center [166, 178] width 5 height 5
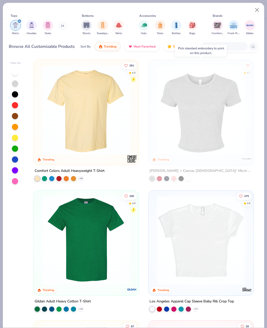
click at [201, 111] on img at bounding box center [200, 109] width 95 height 89
click at [205, 95] on img at bounding box center [200, 109] width 95 height 89
click at [211, 105] on img at bounding box center [200, 109] width 95 height 89
click at [208, 91] on img at bounding box center [200, 109] width 95 height 89
click at [204, 103] on img at bounding box center [200, 109] width 95 height 89
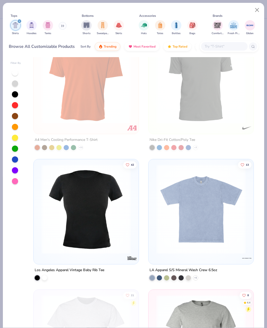
scroll to position [1204, 0]
click at [254, 9] on button "Close" at bounding box center [257, 10] width 10 height 10
type textarea "x"
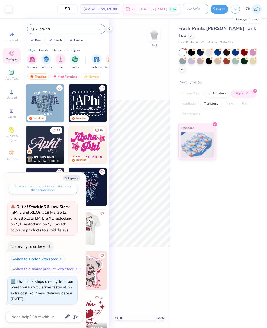
click at [190, 9] on input "Design Title" at bounding box center [194, 9] width 25 height 10
type input "A"
type textarea "x"
type input "Ap"
type textarea "x"
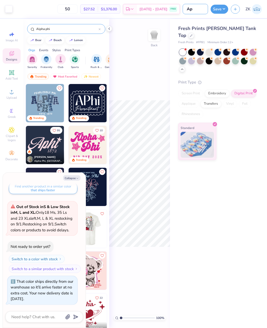
type input "Aph"
type textarea "x"
type input "Aphi"
type textarea "x"
type input "Aphi"
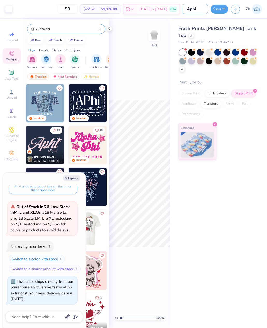
type textarea "x"
type input "Aphi g"
type textarea "x"
type input "Aphi ge"
type textarea "x"
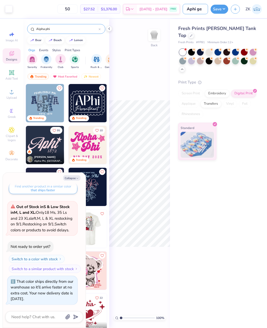
type input "Aphi gen"
type textarea "x"
type input "Aphi gene"
type textarea "x"
type input "Aphi gener"
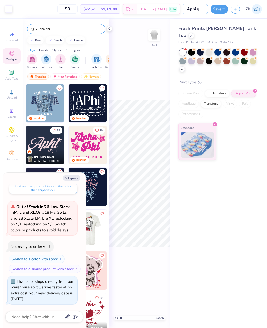
type textarea "x"
type input "Aphi genera"
type textarea "x"
type input "Aphi general"
type textarea "x"
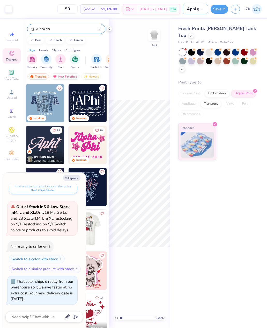
type input "Aphi general"
type textarea "x"
type input "Aphi general t"
type textarea "x"
type input "Aphi general ta"
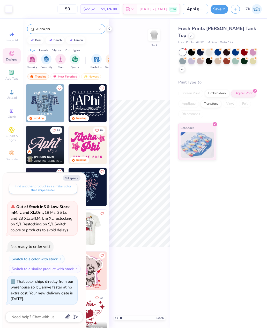
type textarea "x"
type input "Aphi general tan"
type textarea "x"
type input "Aphi general tank"
type textarea "x"
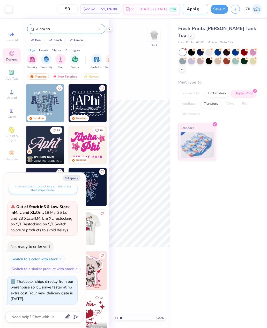
type input "Aphi general tank"
type textarea "x"
type input "Aphi general tank 2"
type textarea "x"
type input "Aphi general tank 2"
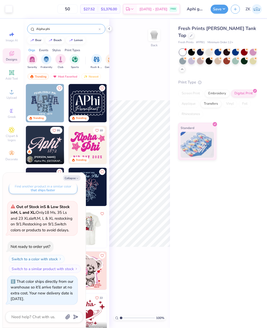
click at [219, 10] on button "Save" at bounding box center [219, 9] width 18 height 9
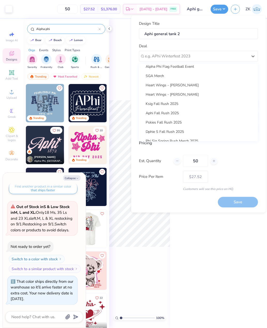
scroll to position [162, 0]
click at [171, 111] on div "Aphi Fall Rush 2025" at bounding box center [198, 112] width 115 height 9
type textarea "x"
type input "[PERSON_NAME]"
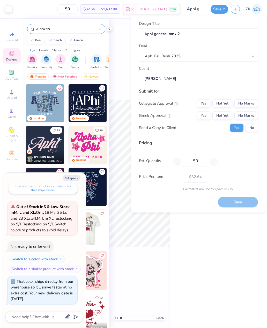
click at [244, 106] on button "No Marks" at bounding box center [246, 103] width 24 height 8
click at [204, 114] on button "Yes" at bounding box center [203, 115] width 13 height 8
click at [233, 201] on button "Save" at bounding box center [238, 202] width 40 height 11
type input "$32.64"
type textarea "x"
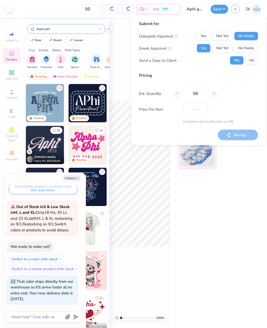
type input "$27.52"
type textarea "x"
type input "$32.64"
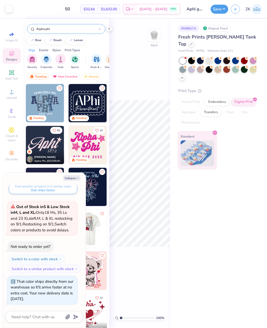
click at [181, 66] on div at bounding box center [182, 69] width 7 height 7
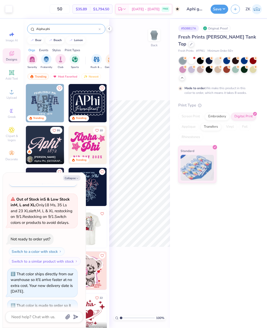
scroll to position [328, 0]
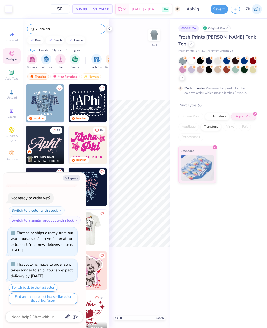
click at [243, 57] on div at bounding box center [243, 60] width 7 height 7
click at [237, 9] on icon "button" at bounding box center [235, 9] width 4 height 4
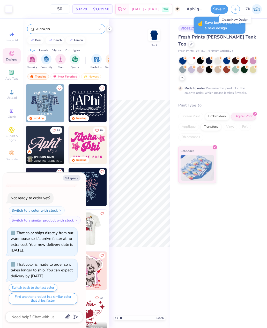
click at [234, 7] on icon "button" at bounding box center [235, 9] width 4 height 4
click at [221, 6] on button "Save" at bounding box center [219, 9] width 18 height 9
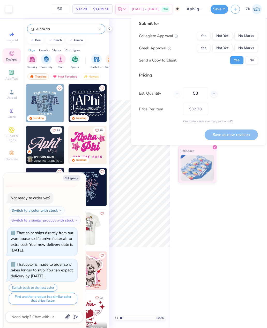
click at [192, 173] on div "Standard" at bounding box center [197, 164] width 38 height 37
type textarea "x"
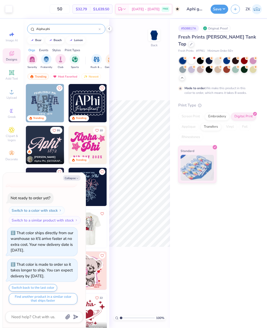
click at [235, 11] on icon "button" at bounding box center [235, 9] width 4 height 4
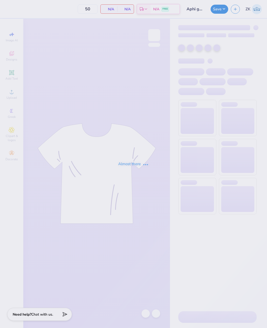
click at [234, 11] on div "Almost there" at bounding box center [133, 164] width 267 height 328
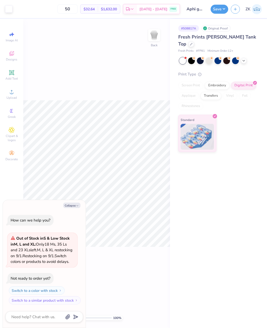
click at [234, 7] on icon "button" at bounding box center [235, 9] width 4 height 4
type textarea "x"
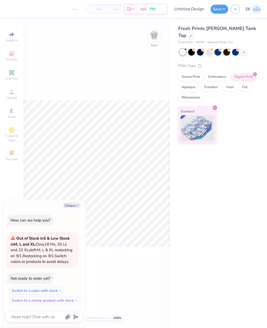
click at [246, 40] on div "Fresh Prints # FP81 Minimum Order: 12 +" at bounding box center [217, 42] width 78 height 4
click at [192, 34] on icon at bounding box center [191, 35] width 3 height 3
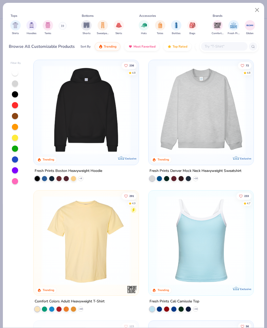
click at [125, 96] on img at bounding box center [86, 109] width 95 height 89
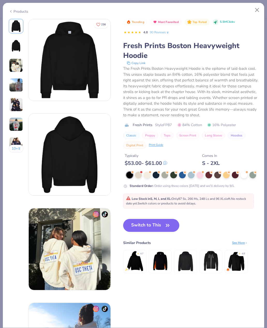
click at [256, 11] on button "Close" at bounding box center [257, 10] width 10 height 10
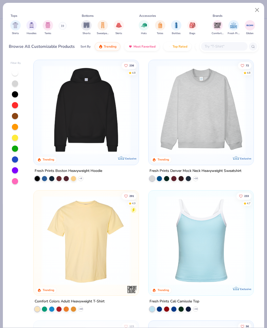
click at [217, 25] on img "filter for Comfort Colors" at bounding box center [217, 25] width 8 height 8
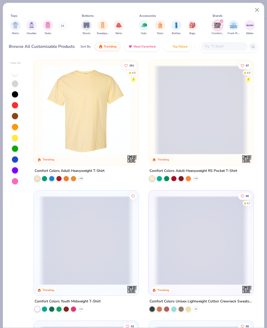
click at [254, 13] on button "Close" at bounding box center [257, 10] width 10 height 10
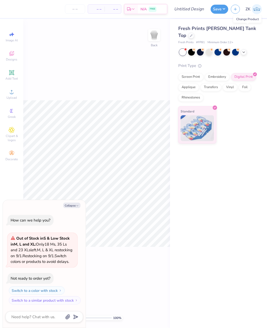
click at [194, 73] on div "Screen Print" at bounding box center [190, 77] width 25 height 8
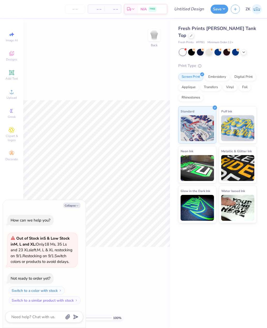
click at [194, 33] on div at bounding box center [191, 36] width 6 height 6
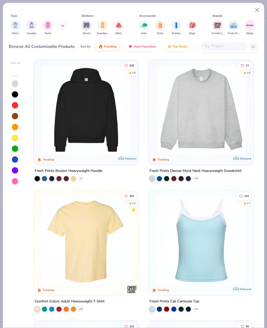
click at [217, 25] on img "filter for Comfort Colors" at bounding box center [217, 25] width 8 height 8
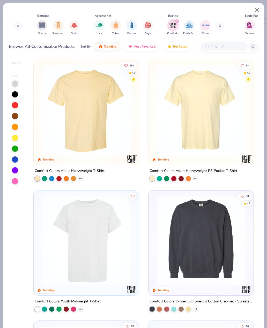
click at [219, 26] on icon at bounding box center [220, 25] width 3 height 3
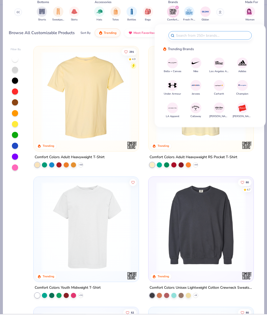
click at [243, 95] on img at bounding box center [241, 99] width 9 height 9
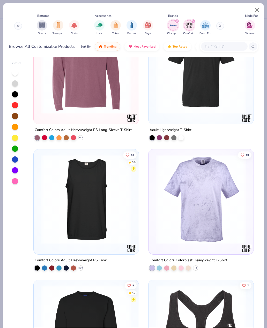
scroll to position [437, 0]
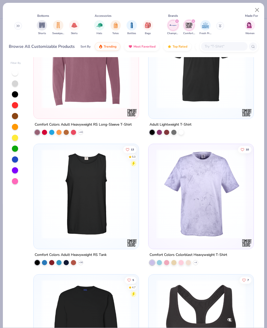
click at [195, 21] on div "filter for Comfort Colors" at bounding box center [193, 21] width 5 height 5
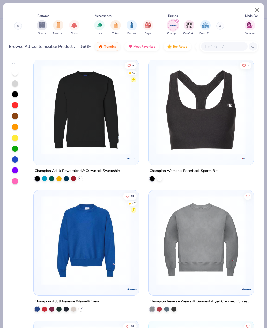
click at [176, 19] on div "filter for Champion" at bounding box center [176, 21] width 5 height 5
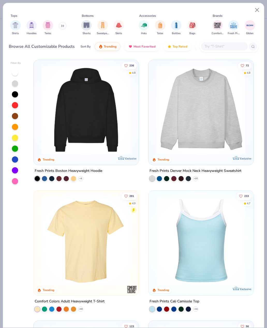
click at [31, 25] on img "filter for Hoodies" at bounding box center [32, 25] width 6 height 6
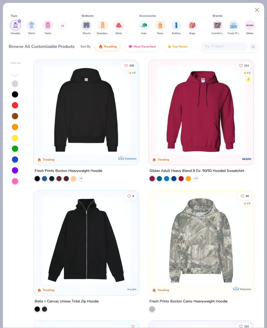
click at [175, 46] on span "Top Rated" at bounding box center [179, 46] width 15 height 4
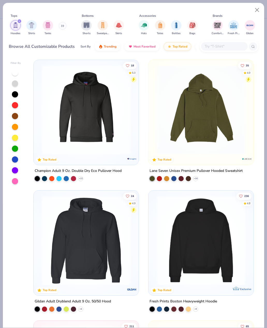
click at [121, 109] on img at bounding box center [86, 109] width 95 height 89
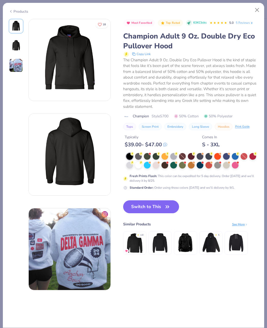
click at [149, 207] on button "Switch to This" at bounding box center [151, 206] width 56 height 13
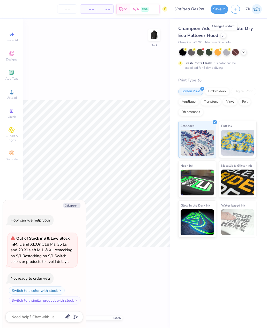
click at [243, 54] on div at bounding box center [217, 52] width 77 height 7
click at [244, 52] on icon at bounding box center [243, 52] width 4 height 4
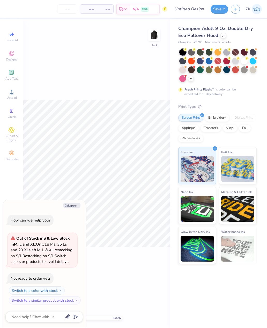
click at [227, 52] on div at bounding box center [226, 52] width 7 height 7
click at [183, 69] on div at bounding box center [182, 69] width 7 height 7
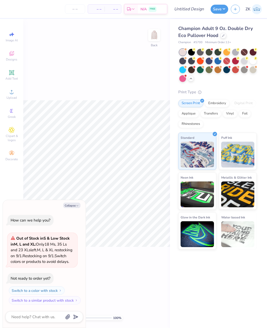
scroll to position [50, 0]
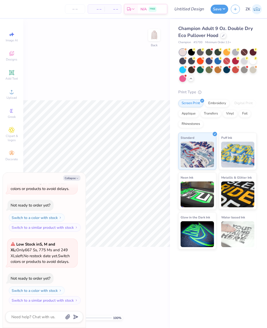
click at [253, 70] on div at bounding box center [252, 69] width 7 height 7
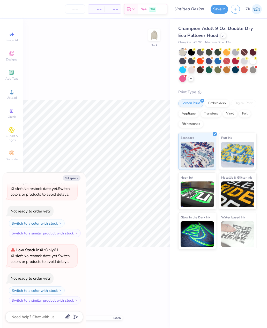
click at [77, 176] on button "Collapse" at bounding box center [71, 177] width 17 height 5
type textarea "x"
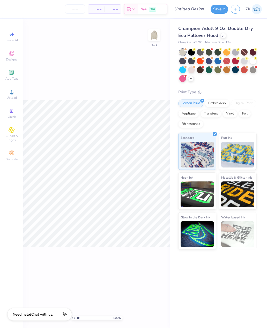
click at [12, 56] on icon at bounding box center [12, 53] width 6 height 6
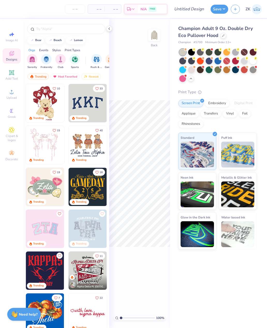
click at [63, 32] on input "text" at bounding box center [69, 28] width 66 height 5
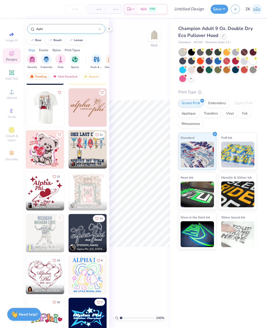
scroll to position [418, 0]
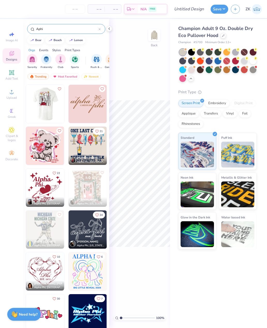
type input "Aphi"
click at [51, 143] on img at bounding box center [45, 146] width 38 height 38
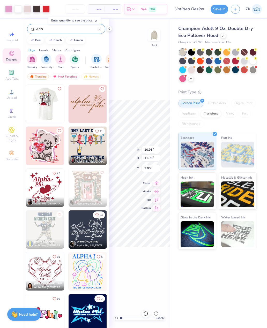
click at [154, 36] on img at bounding box center [154, 35] width 10 height 10
click at [45, 188] on img at bounding box center [45, 187] width 38 height 38
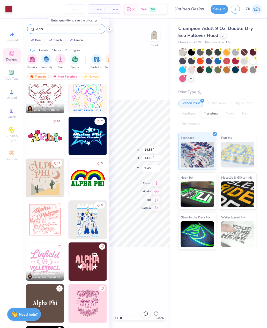
scroll to position [595, 0]
click at [155, 259] on div "100 % Front W 14.58 14.58 " H 13.10 13.10 " Y 9.45 9.45 " Center Middle Top Bot…" at bounding box center [139, 173] width 61 height 309
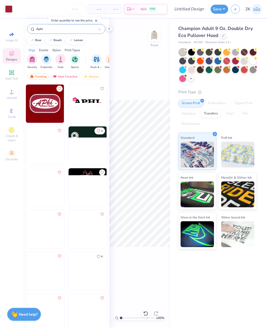
scroll to position [1257, 0]
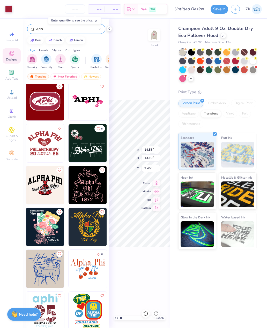
click at [153, 35] on img at bounding box center [154, 35] width 10 height 10
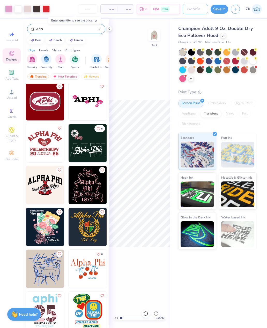
click at [189, 9] on input "Design Title" at bounding box center [194, 9] width 25 height 10
type input "Heart health week hoodie"
click at [222, 7] on button "Save" at bounding box center [219, 9] width 18 height 9
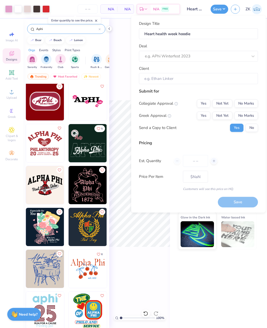
type input "0"
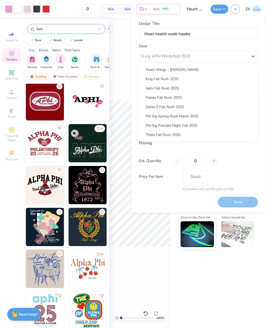
scroll to position [186, 0]
click at [181, 78] on div "Ksig Fall Rush 2025" at bounding box center [198, 79] width 115 height 9
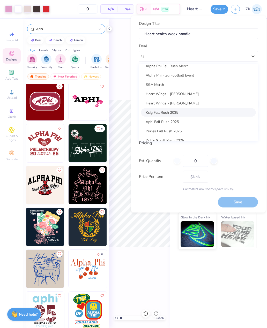
scroll to position [157, 0]
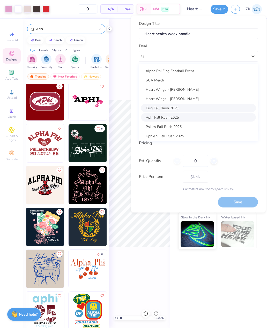
click at [176, 117] on div "Aphi Fall Rush 2025" at bounding box center [198, 117] width 115 height 9
type input "[PERSON_NAME]"
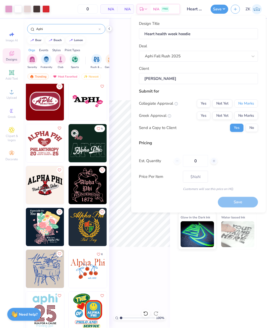
click at [251, 105] on button "No Marks" at bounding box center [246, 103] width 24 height 8
click at [205, 116] on button "Yes" at bounding box center [203, 115] width 13 height 8
click at [214, 161] on line at bounding box center [213, 161] width 2 height 0
click at [215, 158] on div at bounding box center [213, 160] width 7 height 7
click at [215, 159] on icon at bounding box center [214, 161] width 4 height 4
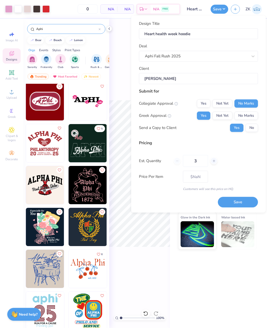
click at [214, 159] on icon at bounding box center [214, 161] width 4 height 4
click at [212, 157] on div at bounding box center [213, 160] width 7 height 7
click at [213, 158] on div at bounding box center [213, 160] width 7 height 7
type input "6"
click at [200, 157] on input "6" at bounding box center [195, 161] width 25 height 12
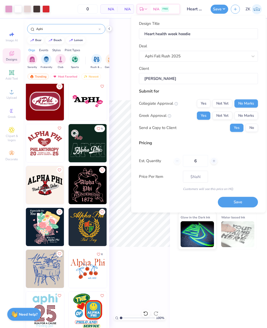
type input "6"
type input "60"
type input "$55.37"
type input "6"
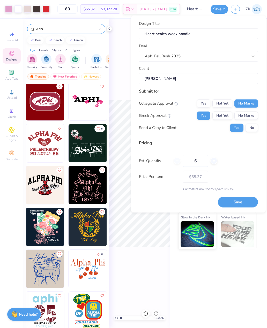
type input "6"
type input "65"
type input "$55.04"
type input "65"
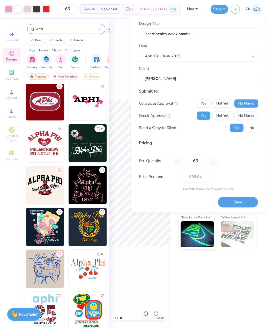
click at [243, 203] on button "Save" at bounding box center [238, 202] width 40 height 11
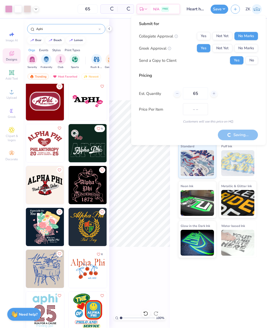
type input "$55.04"
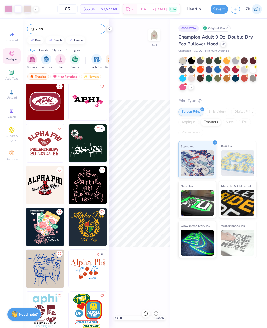
click at [235, 9] on icon "button" at bounding box center [235, 9] width 4 height 4
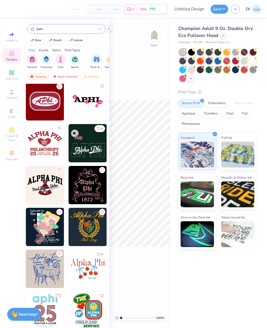
click at [224, 37] on div at bounding box center [223, 36] width 6 height 6
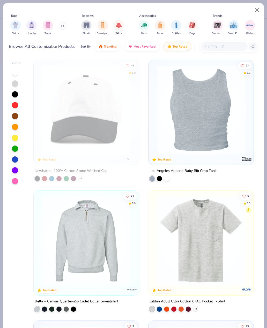
click at [62, 26] on icon at bounding box center [62, 26] width 3 height 3
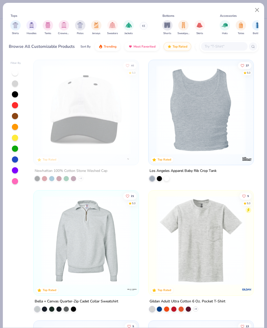
click at [64, 26] on img "filter for Crewnecks" at bounding box center [64, 25] width 6 height 6
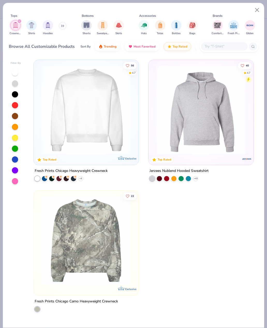
click at [97, 104] on img at bounding box center [86, 109] width 95 height 89
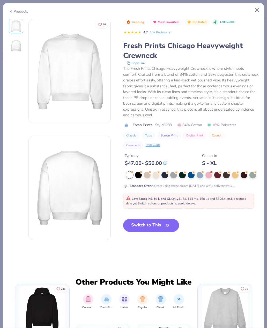
click at [210, 175] on div at bounding box center [208, 175] width 7 height 7
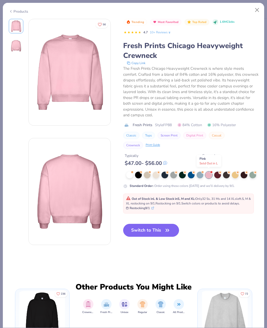
click at [210, 174] on div at bounding box center [208, 175] width 7 height 7
click at [197, 173] on div at bounding box center [199, 175] width 7 height 7
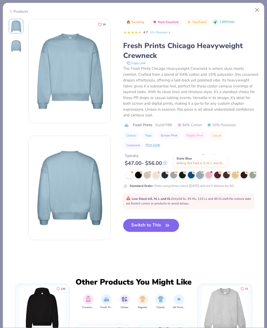
click at [162, 224] on button "Switch to This" at bounding box center [151, 225] width 56 height 13
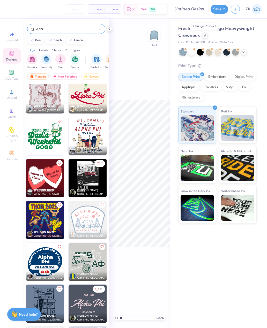
scroll to position [3022, 0]
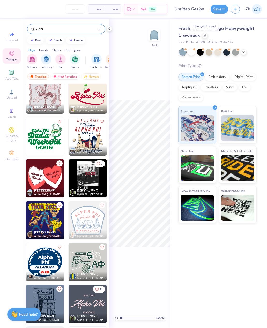
click at [57, 41] on div "beach" at bounding box center [57, 40] width 8 height 3
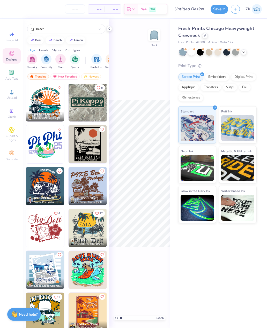
scroll to position [345, 0]
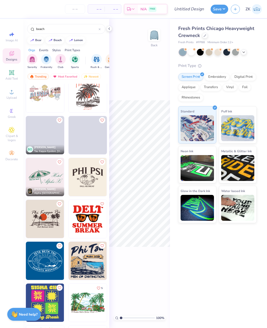
click at [61, 27] on input "beach" at bounding box center [67, 28] width 63 height 5
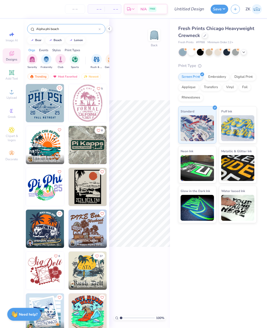
type input "Alpha phi beach"
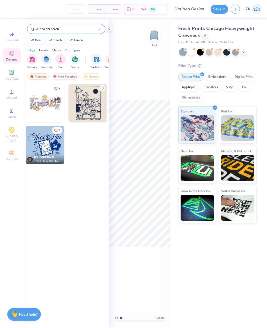
click at [48, 107] on img at bounding box center [45, 103] width 38 height 38
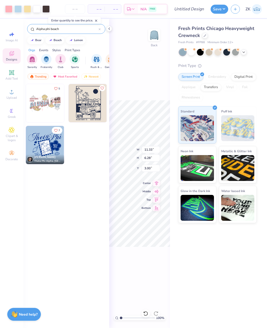
click at [157, 92] on div "100 % Back W 11.33 11.33 " H 6.28 6.28 " Y 3.00 3.00 " Center Middle Top Bottom" at bounding box center [139, 173] width 61 height 309
click at [156, 152] on input "11.33" at bounding box center [150, 149] width 19 height 7
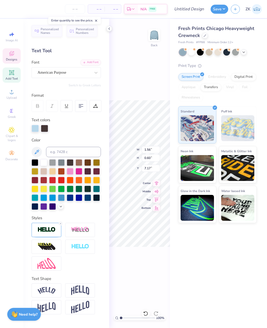
scroll to position [0, 1]
click at [158, 286] on div "100 % Back" at bounding box center [139, 173] width 61 height 309
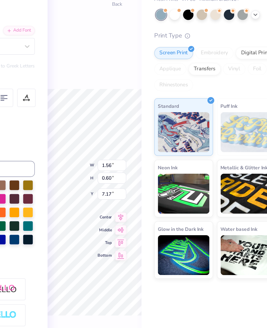
click at [109, 51] on div "100 % Back W 1.56 1.56 " H 0.60 0.60 " Y 7.17 7.17 " Center Middle Top Bottom" at bounding box center [139, 173] width 61 height 309
click at [109, 44] on div "100 % Back" at bounding box center [139, 173] width 61 height 309
type input "7.04"
type input "1.16"
type input "0.45"
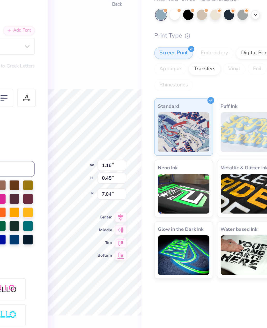
type input "7.19"
click at [109, 52] on div "100 % Back W 1.16 1.16 " H 0.45 0.45 " Y 7.19 7.19 " Center Middle Top Bottom" at bounding box center [139, 173] width 61 height 309
type input "7.04"
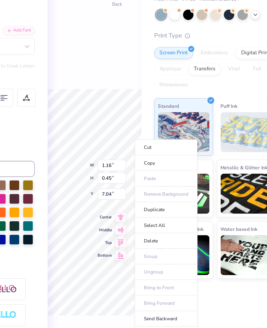
type input "1.54"
type input "0.59"
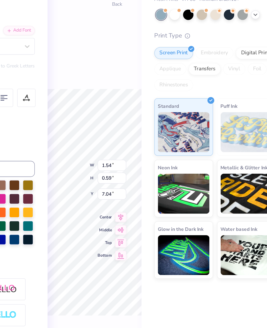
type input "1.19"
type input "0.46"
type input "7.17"
type input "2.03"
type input "0.78"
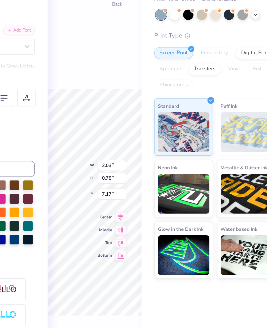
type input "1.90"
type input "0.73"
type input "1.70"
type input "0.65"
type input "7.04"
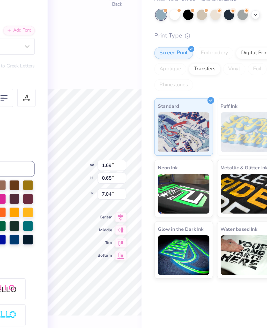
type input "1.38"
type input "0.53"
type input "1.22"
type input "0.47"
type input "0.93"
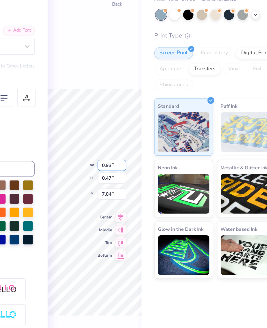
type input "0.36"
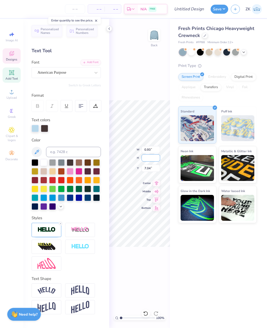
click at [152, 270] on div "100 % Back W 0.93 0.93 " H Y 7.04 7.04 " Center Middle Top Bottom" at bounding box center [139, 173] width 61 height 309
type input "2.04"
type input "0.79"
type input "2.08"
type input "0.80"
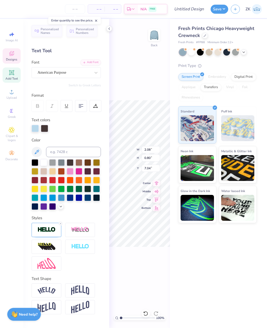
click at [165, 273] on div "100 % Back W 2.08 2.08 " H 0.80 0.80 " Y 7.04 7.04 " Center Middle Top Bottom" at bounding box center [139, 173] width 61 height 309
type input "7.56"
click at [188, 271] on div "Fresh Prints Chicago Heavyweight Crewneck Fresh Prints # FP88 Minimum Order: 12…" at bounding box center [218, 173] width 97 height 309
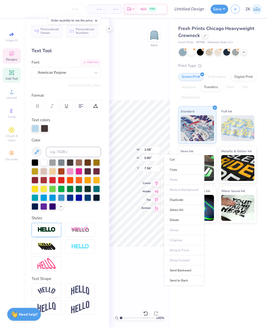
type input "1.03"
type input "0.40"
click at [147, 278] on div "100 % Back W 1.03 1.03 " H 0.40 0.40 " Y 7.56 7.56 " Center Middle Top Bottom" at bounding box center [139, 173] width 61 height 309
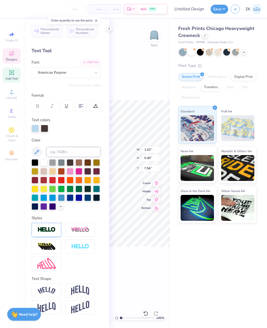
type input "2.02"
type input "0.78"
click at [164, 256] on div "100 % Back W 2.02 2.02 " H 0.78 0.78 " Y 7.56 7.56 " Center Middle Top Bottom" at bounding box center [139, 173] width 61 height 309
type input "1.61"
type input "0.62"
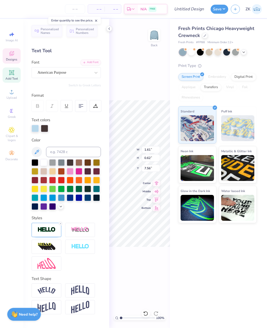
type input "1.24"
type input "0.48"
click at [188, 230] on div "Fresh Prints Chicago Heavyweight Crewneck Fresh Prints # FP88 Minimum Order: 12…" at bounding box center [218, 173] width 97 height 309
click at [235, 11] on icon "button" at bounding box center [235, 9] width 4 height 4
click at [235, 12] on button "button" at bounding box center [234, 9] width 9 height 9
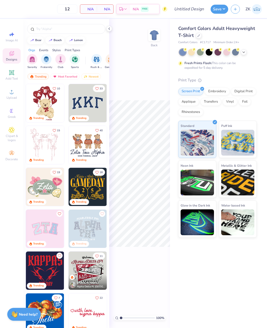
click at [198, 38] on div at bounding box center [199, 36] width 6 height 6
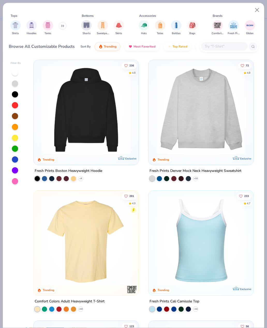
click at [182, 128] on img at bounding box center [200, 109] width 95 height 89
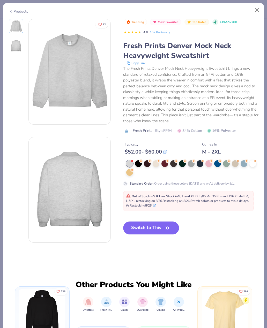
click at [159, 227] on button "Switch to This" at bounding box center [151, 227] width 56 height 13
type input "50"
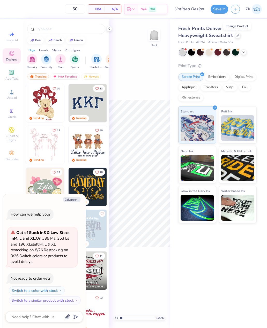
click at [242, 52] on icon at bounding box center [243, 52] width 4 height 4
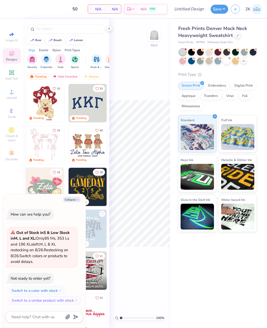
click at [201, 60] on div at bounding box center [200, 61] width 7 height 7
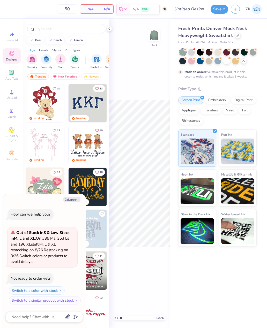
scroll to position [20, 0]
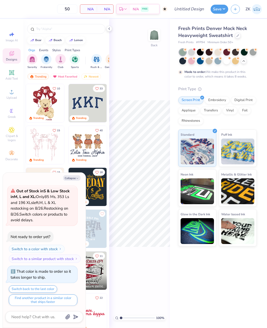
click at [215, 63] on div at bounding box center [217, 61] width 7 height 7
type textarea "x"
click at [58, 30] on input "text" at bounding box center [69, 28] width 66 height 5
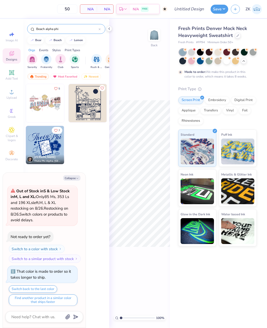
type input "Beach alpha phi"
click at [156, 36] on img at bounding box center [154, 35] width 10 height 10
click at [91, 109] on img at bounding box center [87, 103] width 38 height 38
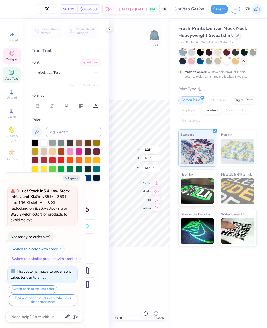
type textarea "x"
type textarea "APhi"
click at [142, 74] on div "100 % Front W 2.25 2.25 " H 1.19 1.19 " Y 14.15 14.15 " Center Middle Top Bottom" at bounding box center [139, 173] width 61 height 309
type textarea "x"
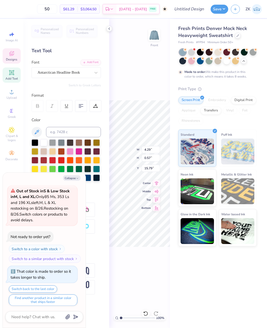
type input "10.28"
type input "12.67"
type input "3.00"
type textarea "x"
type input "4.29"
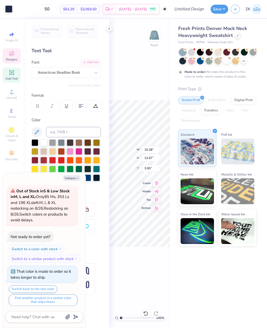
type input "0.57"
type input "15.79"
type textarea "x"
type textarea "RECRUITMENT ‘26"
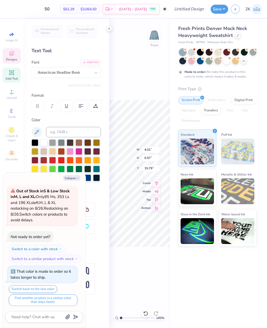
click at [144, 269] on div "100 % Front W 4.01 4.01 " H 0.57 0.57 " Y 15.79 15.79 " Center Middle Top Bottom" at bounding box center [139, 173] width 61 height 309
click at [143, 275] on div "100 % Front" at bounding box center [139, 173] width 61 height 309
click at [148, 188] on div "100 % Front W 4.01 4.01 " H 0.57 0.57 " Y 15.79 15.79 " Center Middle Top Bottom" at bounding box center [139, 173] width 61 height 309
click at [148, 188] on div "Center" at bounding box center [150, 185] width 19 height 6
click at [159, 266] on div "100 % Front W 4.01 4.01 " H 0.57 0.57 " Y 15.79 15.79 " Center Middle Top Bottom" at bounding box center [139, 173] width 61 height 309
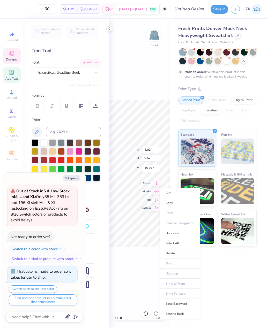
type textarea "x"
type input "3.18"
type input "0.45"
click at [185, 252] on li "Delete" at bounding box center [179, 253] width 41 height 10
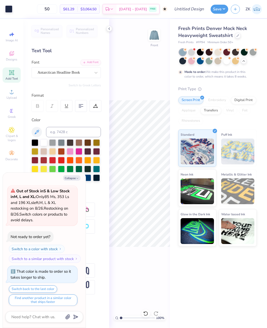
click at [156, 37] on img at bounding box center [154, 35] width 10 height 10
click at [18, 57] on div "Designs" at bounding box center [12, 55] width 18 height 15
type textarea "x"
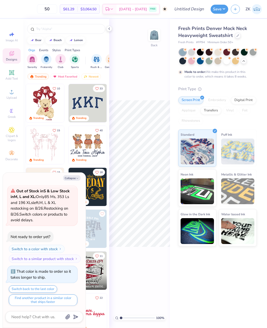
click at [50, 30] on input "text" at bounding box center [69, 28] width 66 height 5
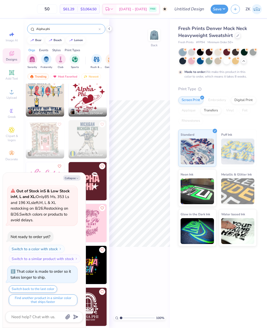
scroll to position [221, 0]
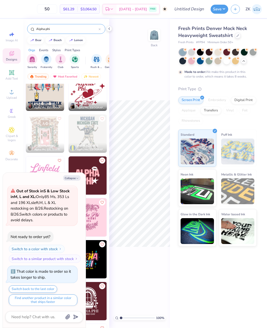
type input "Alpha phi"
click at [73, 179] on button "Collapse" at bounding box center [71, 177] width 17 height 5
type textarea "x"
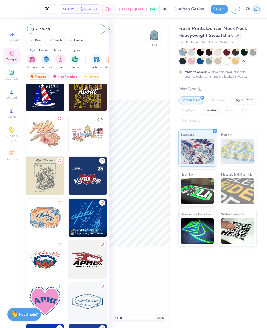
scroll to position [554, 0]
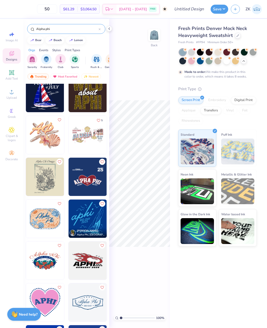
click at [48, 217] on img at bounding box center [45, 218] width 38 height 38
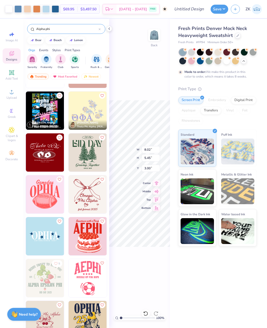
scroll to position [3926, 0]
click at [146, 275] on div "100 % Back W 8.02 8.02 " H 5.45 5.45 " Y 3.00 3.00 " Center Middle Top Bottom" at bounding box center [139, 173] width 61 height 309
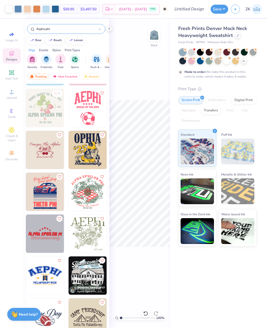
scroll to position [4100, 0]
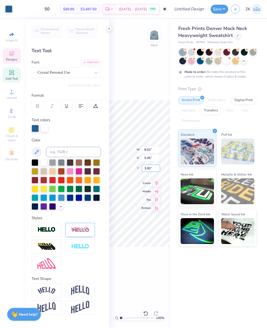
click at [157, 171] on input "3.00" at bounding box center [150, 168] width 19 height 7
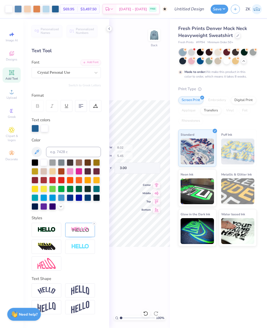
scroll to position [0, 39]
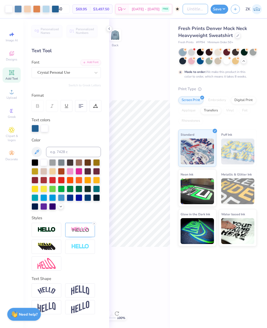
click at [188, 9] on input "Design Title" at bounding box center [194, 9] width 25 height 10
type input "Aphi general crewneck"
click at [221, 11] on button "Save" at bounding box center [219, 9] width 18 height 9
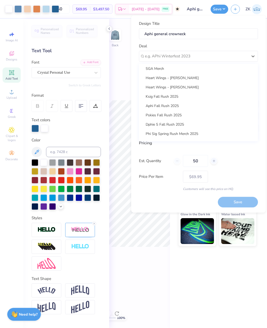
scroll to position [173, 0]
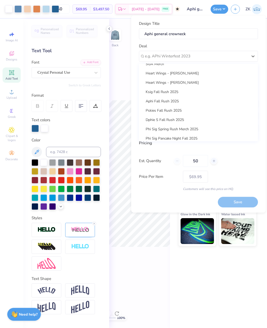
click at [181, 102] on div "Aphi Fall Rush 2025" at bounding box center [198, 101] width 115 height 9
type input "Katarina Nikiforouk"
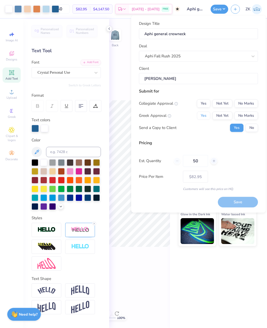
click at [203, 113] on button "Yes" at bounding box center [203, 115] width 13 height 8
click at [250, 104] on button "No Marks" at bounding box center [246, 103] width 24 height 8
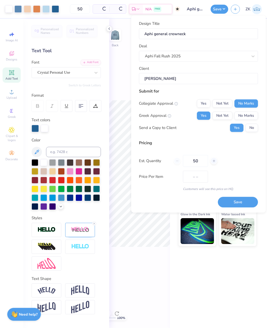
type input "$82.95"
click at [213, 162] on icon at bounding box center [214, 161] width 4 height 4
click at [213, 161] on icon at bounding box center [214, 161] width 4 height 4
type input "52"
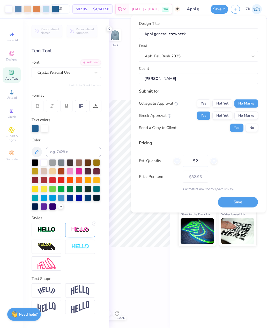
type input "– –"
click at [215, 160] on icon at bounding box center [214, 161] width 4 height 4
type input "53"
type input "$82.76"
click at [215, 160] on icon at bounding box center [214, 161] width 4 height 4
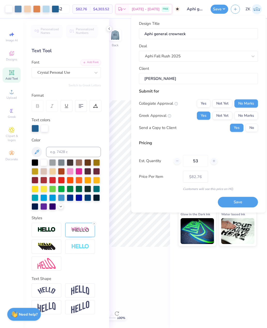
type input "54"
type input "– –"
click at [214, 161] on icon at bounding box center [214, 161] width 4 height 4
type input "55"
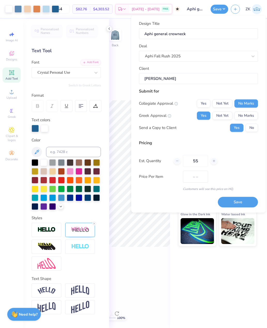
type input "$82.57"
click at [213, 161] on line at bounding box center [213, 161] width 2 height 0
type input "56"
type input "– –"
type input "55"
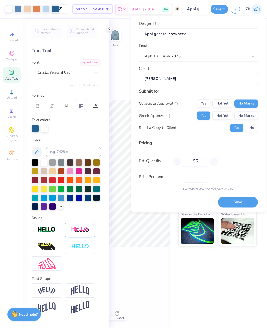
type input "$82.49"
click at [214, 160] on icon at bounding box center [214, 161] width 4 height 4
click at [213, 161] on line at bounding box center [213, 161] width 2 height 0
click at [214, 161] on line at bounding box center [213, 161] width 2 height 0
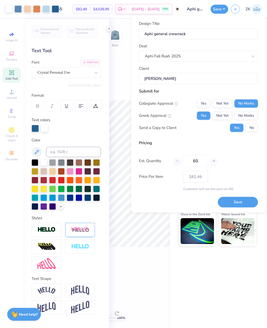
click at [213, 161] on icon at bounding box center [214, 161] width 4 height 4
click at [216, 160] on div at bounding box center [213, 160] width 7 height 7
click at [215, 163] on div at bounding box center [213, 160] width 7 height 7
type input "64"
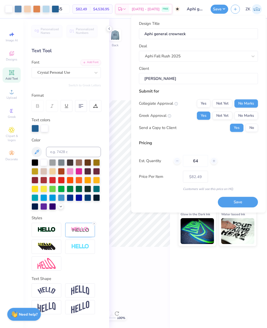
type input "64"
type input "$81.84"
click at [214, 163] on div at bounding box center [213, 160] width 7 height 7
type input "65"
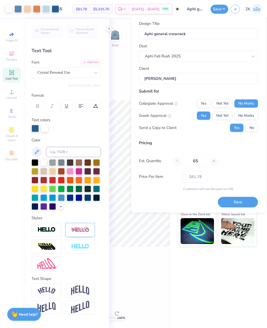
click at [244, 203] on button "Save" at bounding box center [238, 202] width 40 height 11
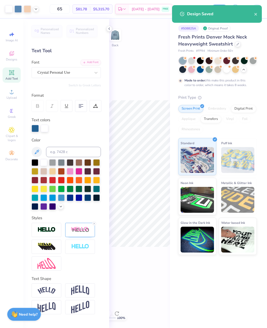
type input "$81.78"
click at [255, 15] on icon "close" at bounding box center [256, 14] width 4 height 4
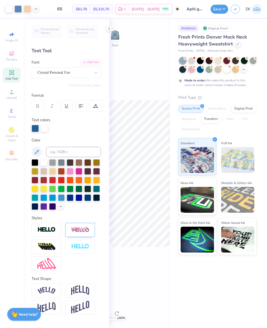
click at [236, 9] on icon "button" at bounding box center [235, 9] width 4 height 4
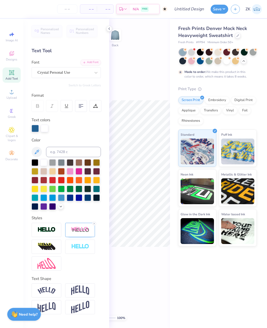
click at [237, 38] on div "Fresh Prints Denver Mock Neck Heavyweight Sweatshirt" at bounding box center [217, 32] width 78 height 14
click at [108, 30] on icon at bounding box center [109, 29] width 4 height 4
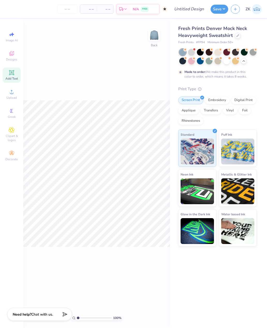
click at [237, 36] on div at bounding box center [238, 36] width 6 height 6
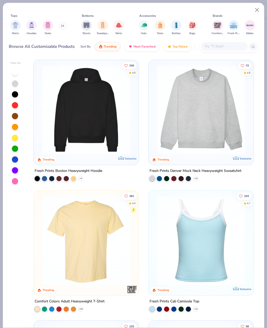
click at [14, 26] on img "filter for Shirts" at bounding box center [15, 25] width 6 height 6
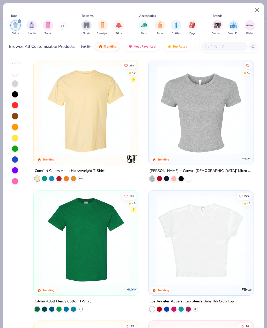
click at [217, 134] on img at bounding box center [200, 109] width 95 height 89
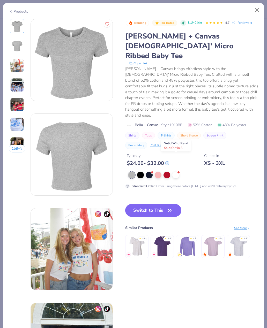
click at [176, 172] on div at bounding box center [175, 175] width 7 height 7
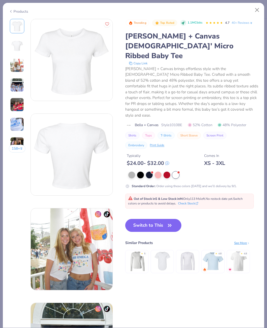
scroll to position [1, 0]
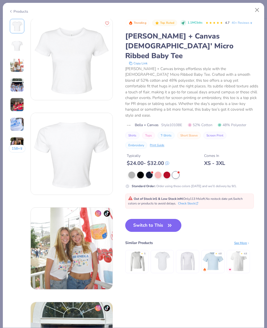
click at [159, 219] on button "Switch to This" at bounding box center [153, 225] width 56 height 13
type input "12"
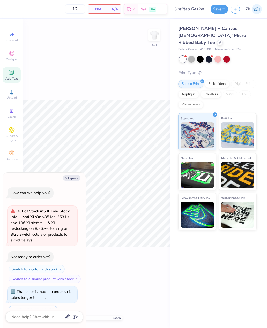
scroll to position [45, 0]
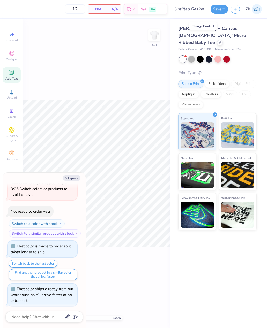
click at [75, 179] on button "Collapse" at bounding box center [71, 177] width 17 height 5
type textarea "x"
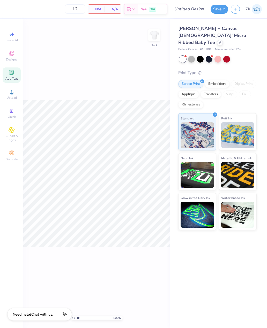
click at [14, 57] on icon at bounding box center [12, 53] width 6 height 6
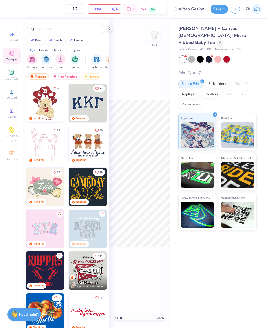
click at [51, 30] on input "text" at bounding box center [69, 28] width 66 height 5
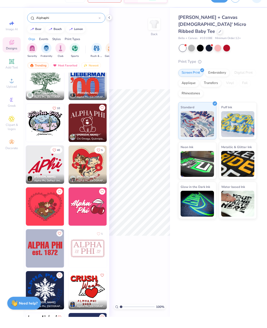
scroll to position [2353, 0]
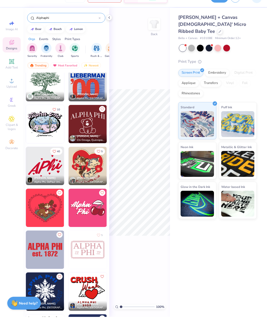
type input "Alphaphi"
click at [92, 121] on img at bounding box center [87, 135] width 38 height 38
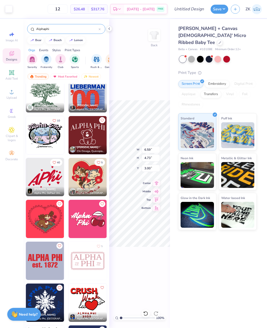
click at [228, 56] on div at bounding box center [226, 59] width 7 height 7
click at [201, 56] on div at bounding box center [200, 59] width 7 height 7
click at [211, 56] on div at bounding box center [208, 59] width 7 height 7
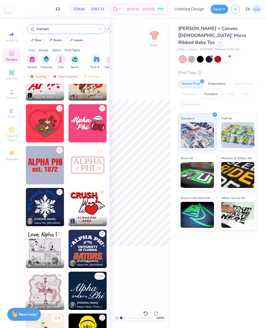
scroll to position [2451, 0]
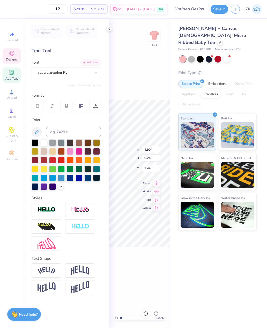
click at [146, 181] on span "Center" at bounding box center [145, 183] width 9 height 4
click at [110, 30] on icon at bounding box center [109, 29] width 4 height 4
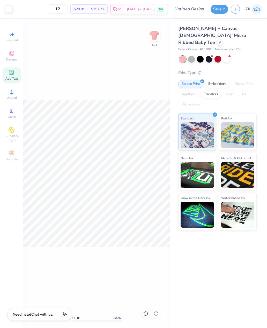
click at [110, 30] on div "100 % Back" at bounding box center [96, 173] width 146 height 309
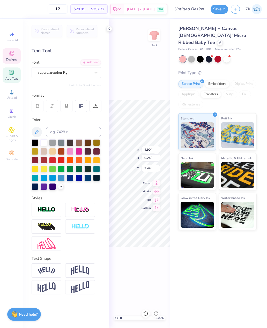
click at [107, 178] on div "Personalized Names Personalized Numbers Text Tool Add Font Font Superclarendon …" at bounding box center [66, 173] width 86 height 309
click at [110, 28] on icon at bounding box center [109, 29] width 4 height 4
click at [150, 180] on div "Center" at bounding box center [150, 183] width 19 height 6
click at [157, 282] on div "100 % Back W 4.90 4.90 " H 0.24 0.24 " Y 7.49 7.49 " Center Middle Top Bottom" at bounding box center [139, 173] width 61 height 309
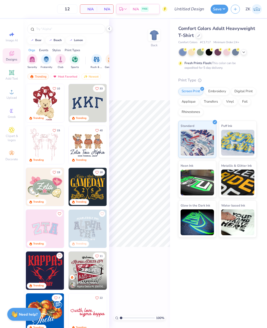
click at [197, 34] on div at bounding box center [199, 36] width 6 height 6
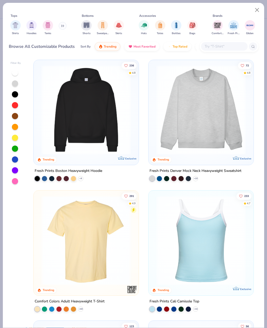
click at [17, 26] on img "filter for Shirts" at bounding box center [15, 25] width 6 height 6
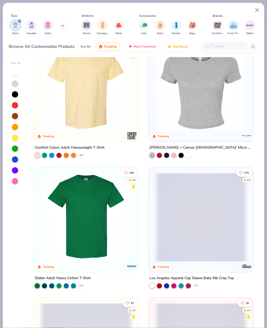
scroll to position [15, 0]
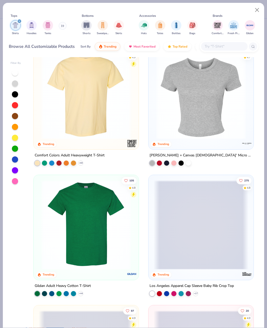
click at [208, 122] on img at bounding box center [200, 94] width 95 height 89
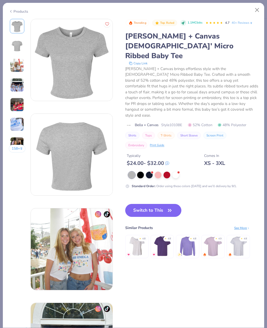
click at [150, 172] on div at bounding box center [149, 175] width 7 height 7
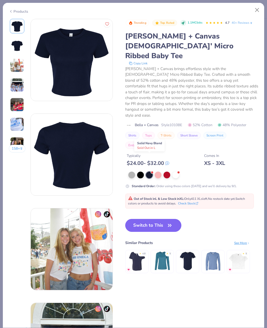
click at [162, 219] on button "Switch to This" at bounding box center [153, 225] width 56 height 13
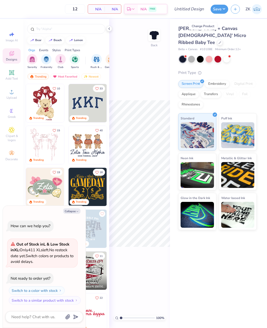
click at [14, 142] on span "Clipart & logos" at bounding box center [12, 138] width 18 height 8
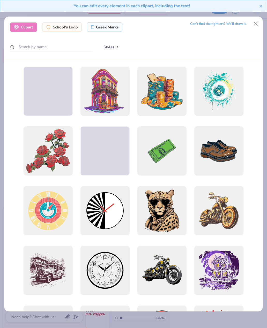
click at [253, 19] on button "Close" at bounding box center [255, 24] width 10 height 10
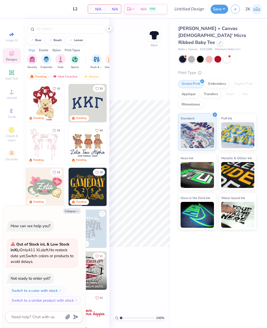
click at [15, 114] on div "Greek" at bounding box center [12, 113] width 18 height 15
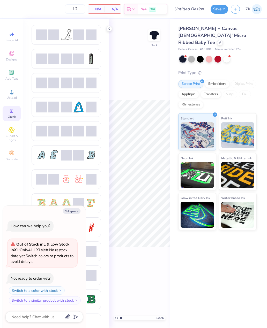
click at [13, 54] on icon at bounding box center [12, 53] width 6 height 6
type textarea "x"
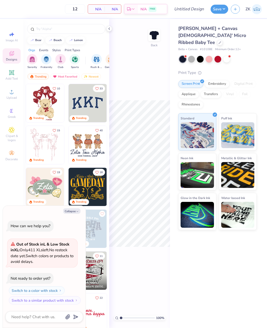
click at [53, 29] on input "text" at bounding box center [69, 28] width 66 height 5
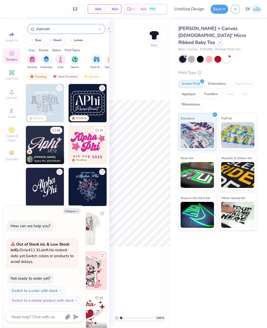
click at [77, 43] on button "lemon" at bounding box center [75, 40] width 19 height 8
type input "lemon"
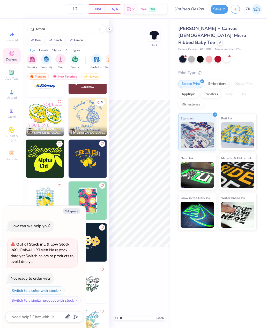
scroll to position [72, 0]
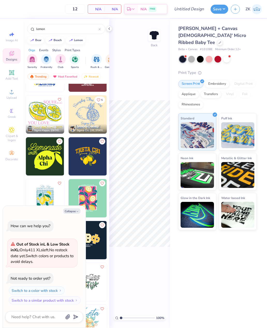
click at [77, 212] on polyline "button" at bounding box center [77, 211] width 2 height 1
type textarea "x"
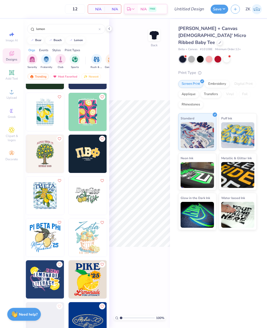
scroll to position [159, 0]
click at [48, 197] on img at bounding box center [45, 195] width 38 height 38
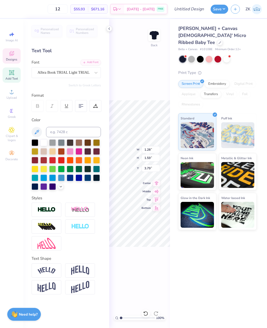
type input "1.67"
type input "3.62"
type textarea "H"
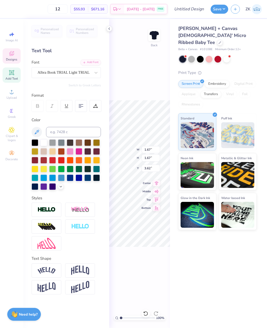
type textarea "P"
type input "1.21"
type input "1.58"
type input "3.89"
type textarea "A"
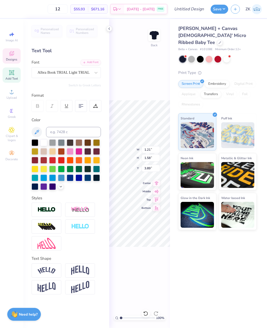
type input "1.28"
type input "1.59"
type input "3.79"
type input "1.38"
type input "1.57"
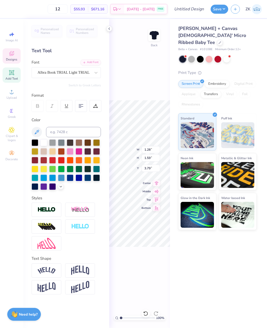
type input "3.97"
click at [42, 140] on div at bounding box center [43, 142] width 7 height 7
click at [38, 143] on div at bounding box center [35, 142] width 7 height 7
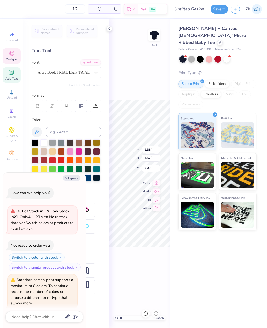
scroll to position [17, 0]
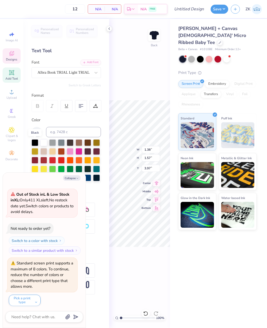
click at [32, 142] on div at bounding box center [35, 142] width 7 height 7
click at [38, 149] on div at bounding box center [35, 151] width 7 height 7
type textarea "x"
click at [235, 10] on icon "button" at bounding box center [235, 9] width 4 height 4
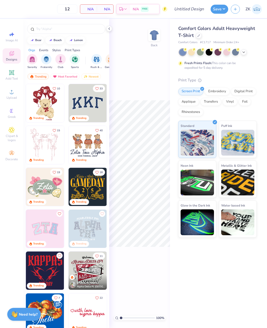
click at [235, 6] on button "button" at bounding box center [234, 9] width 9 height 9
click at [242, 53] on div at bounding box center [243, 52] width 6 height 6
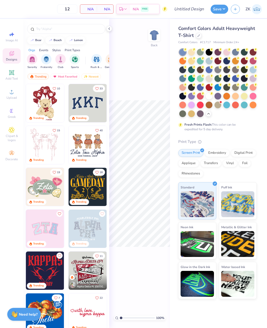
click at [198, 38] on div at bounding box center [199, 36] width 6 height 6
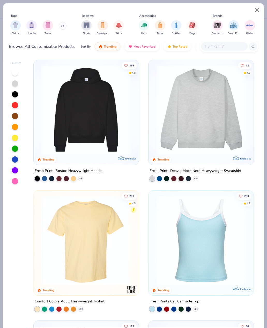
click at [17, 25] on img "filter for Shirts" at bounding box center [15, 25] width 6 height 6
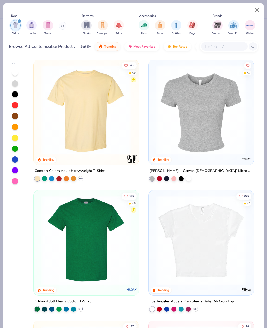
click at [217, 142] on img at bounding box center [200, 109] width 95 height 89
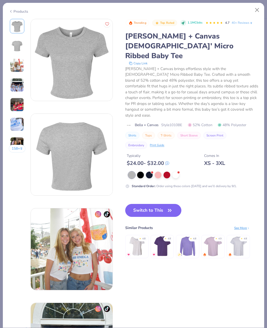
click at [160, 204] on button "Switch to This" at bounding box center [153, 210] width 56 height 13
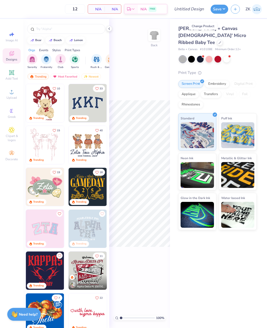
click at [228, 56] on div at bounding box center [226, 59] width 7 height 7
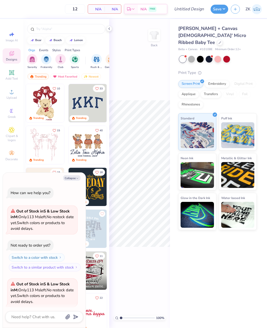
scroll to position [38, 0]
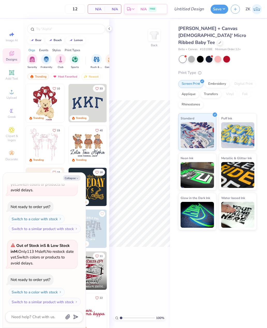
click at [209, 56] on div "Bella + Canvas [DEMOGRAPHIC_DATA]' Micro Ribbed Baby Tee Bella + Canvas # 1010B…" at bounding box center [217, 127] width 78 height 205
click at [203, 56] on div at bounding box center [200, 59] width 7 height 7
click at [199, 56] on div at bounding box center [200, 59] width 7 height 7
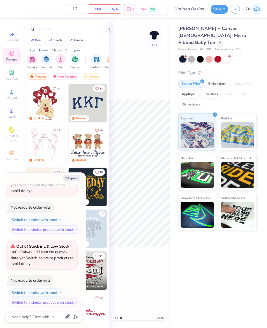
click at [78, 177] on icon "button" at bounding box center [77, 178] width 3 height 3
type textarea "x"
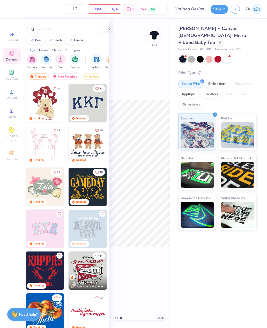
click at [65, 32] on input "text" at bounding box center [69, 28] width 66 height 5
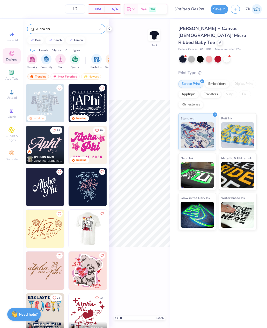
type input "Alpha phi"
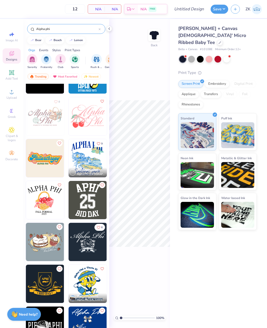
scroll to position [1244, 0]
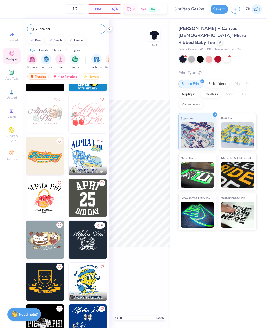
click at [91, 158] on img at bounding box center [87, 156] width 38 height 38
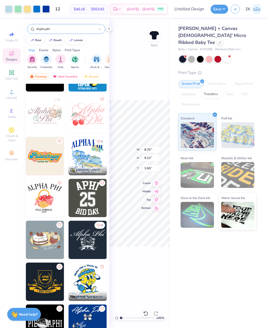
type input "3.94"
click at [224, 56] on div at bounding box center [226, 59] width 7 height 7
type textarea "x"
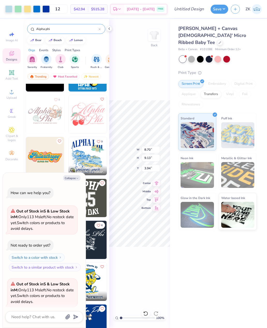
scroll to position [183, 0]
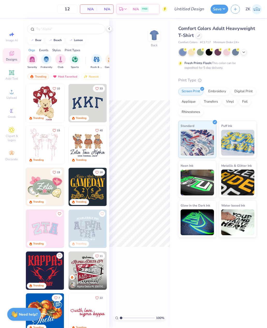
click at [200, 36] on div at bounding box center [199, 36] width 6 height 6
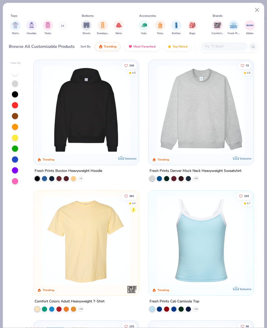
click at [14, 27] on img "filter for Shirts" at bounding box center [15, 25] width 6 height 6
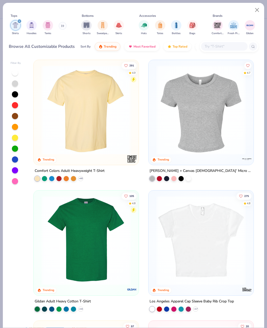
click at [213, 121] on img at bounding box center [200, 109] width 95 height 89
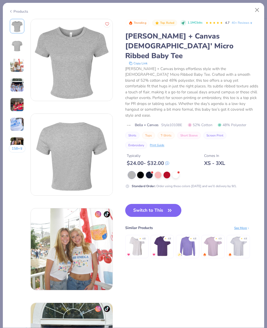
click at [162, 204] on button "Switch to This" at bounding box center [153, 210] width 56 height 13
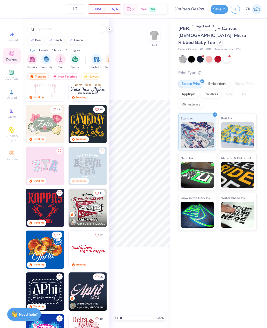
scroll to position [64, 0]
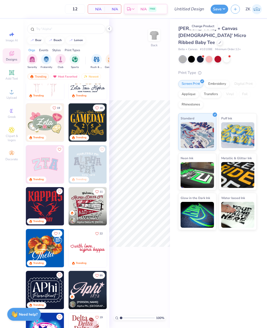
click at [62, 30] on input "text" at bounding box center [69, 28] width 66 height 5
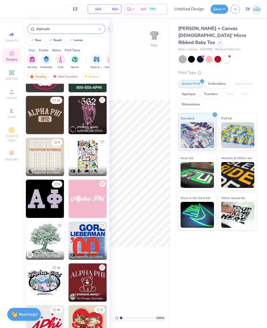
scroll to position [2207, 0]
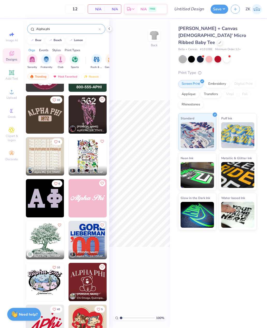
type input "Alpha phi"
click at [90, 151] on img at bounding box center [87, 156] width 38 height 38
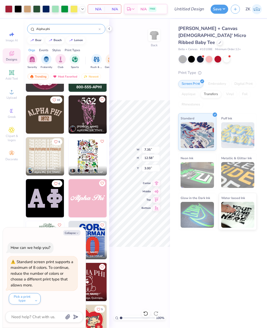
type textarea "x"
type input "1.95"
type textarea "x"
type input "1.26"
type input "1.61"
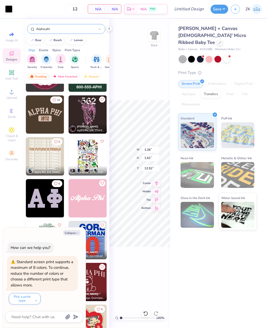
type textarea "x"
type input "1.62"
type input "2.08"
click at [142, 257] on div "100 % Back W 1.62 1.62 " H 2.08 2.08 " Y 12.52 12.52 " Center Middle Top Bottom" at bounding box center [139, 173] width 61 height 309
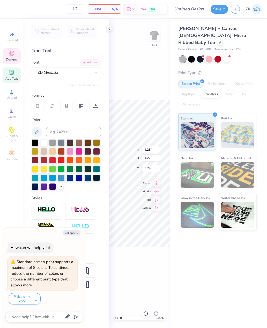
type textarea "x"
type input "0.69"
type input "0.70"
type input "9.92"
type textarea "x"
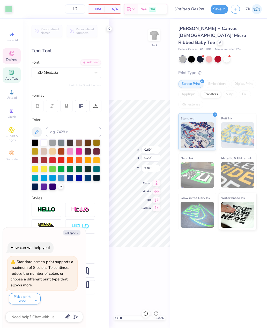
type input "3.95"
type input "1.15"
type input "7.00"
type textarea "x"
type input "2.91"
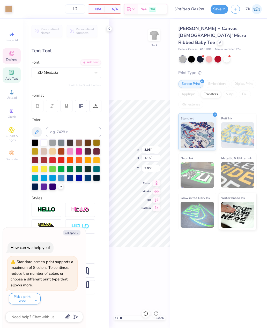
type input "4.27"
type input "1.97"
type textarea "x"
type input "0.34"
type input "0.36"
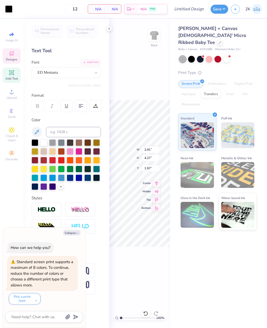
type input "2.41"
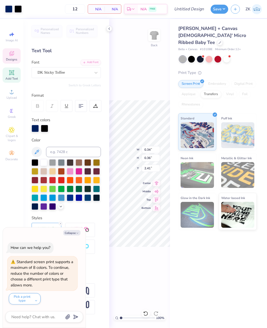
type textarea "x"
type input "1.37"
type input "1.78"
type input "4.22"
type textarea "x"
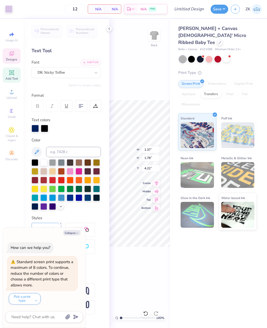
type input "2.27"
type input "2.02"
type input "9.56"
click at [153, 261] on div "100 % Back W 2.27 2.27 " H 2.02 2.02 " Y 9.56 9.56 " Center Middle Top Bottom" at bounding box center [139, 173] width 61 height 309
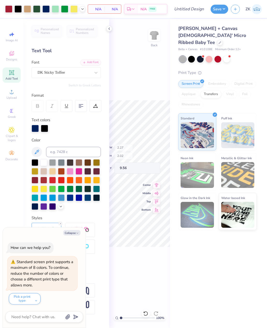
type textarea "x"
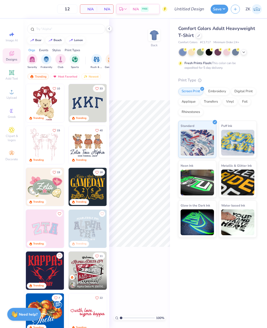
click at [199, 37] on div at bounding box center [199, 36] width 6 height 6
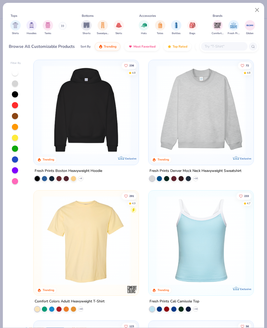
click at [15, 24] on img "filter for Shirts" at bounding box center [15, 25] width 6 height 6
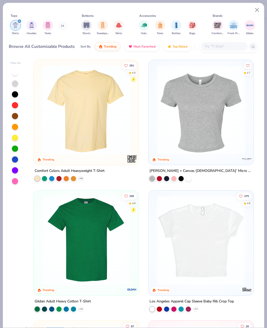
click at [211, 130] on img at bounding box center [200, 109] width 95 height 89
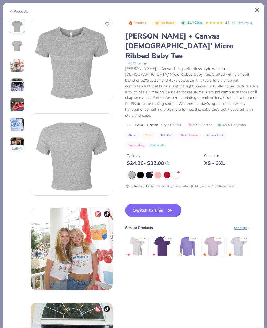
click at [175, 172] on div at bounding box center [175, 175] width 7 height 7
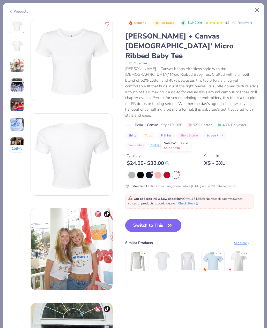
click at [164, 219] on button "Switch to This" at bounding box center [153, 225] width 56 height 13
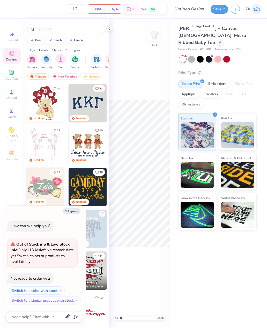
click at [66, 30] on input "text" at bounding box center [69, 28] width 66 height 5
type input "Alpha phi"
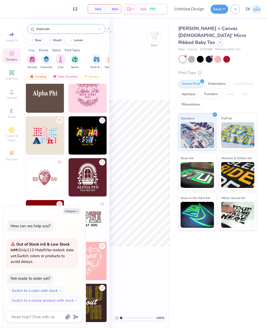
scroll to position [354, 0]
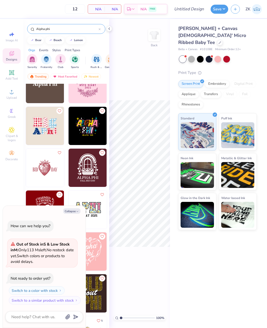
click at [43, 78] on div "Trending" at bounding box center [37, 76] width 21 height 6
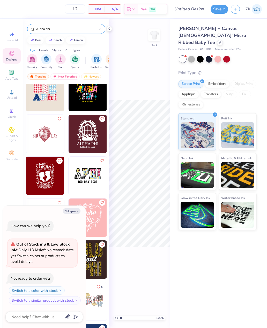
scroll to position [397, 0]
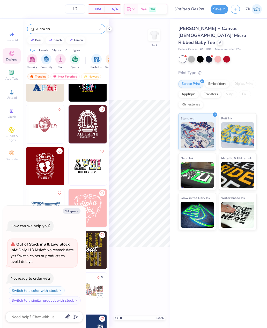
click at [75, 211] on button "Collapse" at bounding box center [71, 210] width 17 height 5
type textarea "x"
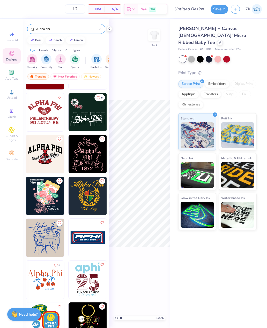
scroll to position [870, 0]
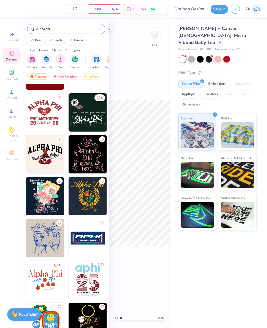
click at [98, 30] on input "Alpha phi" at bounding box center [67, 28] width 63 height 5
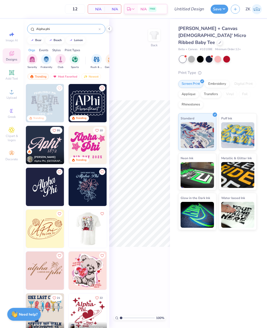
click at [97, 32] on input "Alpha phi" at bounding box center [67, 28] width 63 height 5
click at [97, 30] on input "Alpha phi" at bounding box center [67, 28] width 63 height 5
click at [99, 31] on div at bounding box center [99, 29] width 2 height 5
click at [98, 31] on input "text" at bounding box center [67, 28] width 63 height 5
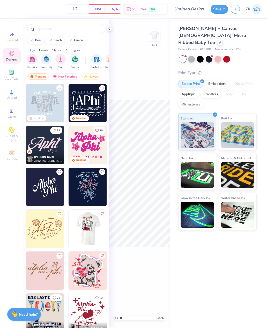
click at [98, 29] on input "text" at bounding box center [69, 28] width 66 height 5
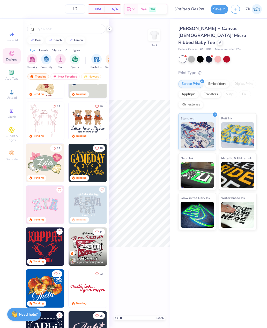
scroll to position [32, 0]
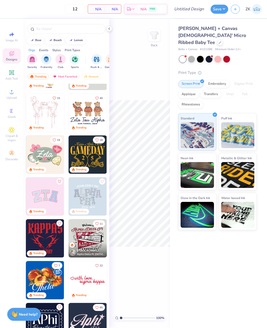
click at [48, 154] on img at bounding box center [45, 154] width 38 height 38
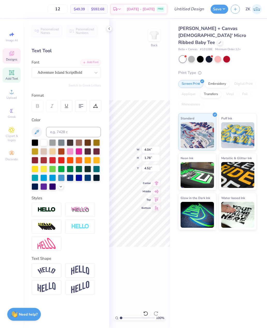
type textarea "APhi"
click at [155, 84] on div "100 % Back W 4.04 4.04 " H 1.78 1.78 " Y 4.52 4.52 " Center Middle Top Bottom" at bounding box center [139, 173] width 61 height 309
click at [161, 93] on div "100 % Back W 1.82 1.82 " H 0.63 0.63 " Y 3.86 3.86 " Center Middle Top Bottom" at bounding box center [139, 173] width 61 height 309
click at [156, 160] on input "0.63" at bounding box center [150, 157] width 19 height 7
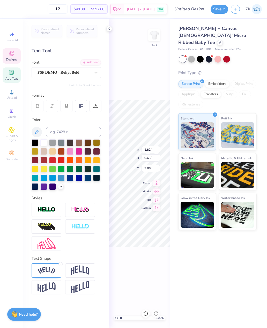
click at [165, 84] on div "100 % Back W 1.82 1.82 " H 0.63 0.63 " Y 3.86 3.86 " Center Middle Top Bottom" at bounding box center [139, 173] width 61 height 309
click at [168, 81] on div "100 % Back W 2.31 2.31 " H 2.00 2.00 " Y 3.33 3.33 " Center Middle Top Bottom" at bounding box center [139, 173] width 61 height 309
type input "2.78001215040037"
type input "6.32"
type input "2.78001215040037"
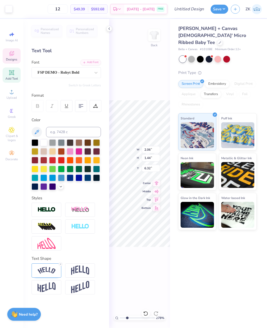
type input "0.73"
type input "0.56"
type input "7.21"
type input "2.78001215040037"
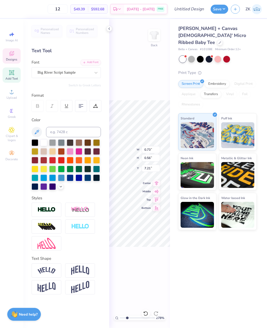
type input "2.06"
type input "1.96"
type input "6.13"
type input "2.78001215040037"
type input "0.73"
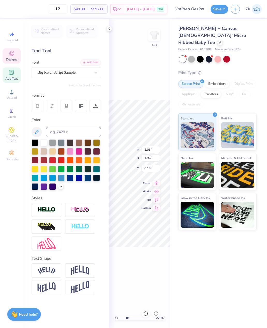
type input "0.56"
type input "7.21"
type input "2.78001215040037"
type textarea "q"
type textarea "2026"
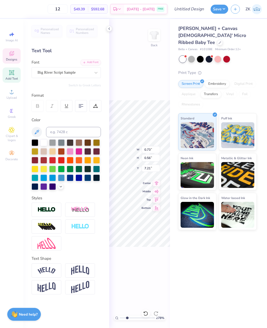
scroll to position [0, 0]
type input "2.78001215040037"
type input "1.82"
type input "0.63"
type input "3.86"
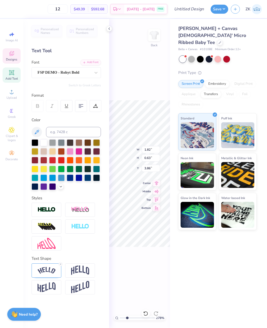
scroll to position [0, 1]
type input "2.78001215040037"
type input "1.34"
type input "1.47"
type input "3.60"
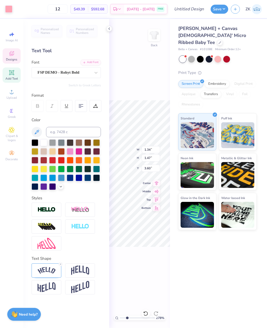
type input "2.78001215040037"
type input "1.53"
type input "2.78001215040037"
type input "1.23"
type input "2.78001215040037"
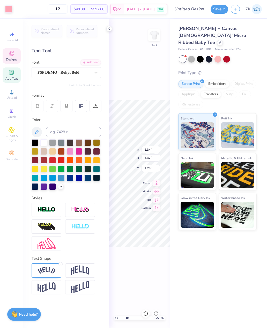
type input "0.45"
type input "0.50"
type input "2.21"
type input "2.78001215040037"
type input "2.31"
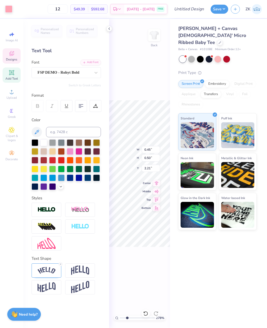
type input "2.00"
type input "3.33"
type input "2.78001215040037"
type input "1.82"
type input "0.63"
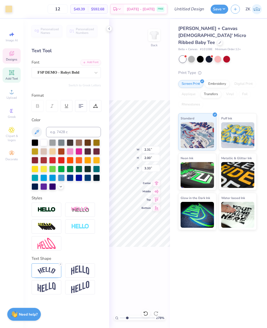
type input "3.86"
type input "2.78001215040037"
type textarea "Hoboken TEXAS"
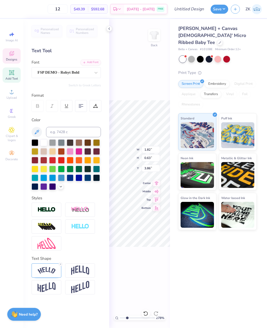
type input "2.78001215040037"
type textarea "Hoboken NJ"
click at [150, 73] on div "278 % Back W 1.82 1.82 " H 0.63 0.63 " Y 3.86 3.86 " Center Middle Top Bottom" at bounding box center [139, 173] width 61 height 309
click at [143, 313] on icon at bounding box center [145, 313] width 5 height 5
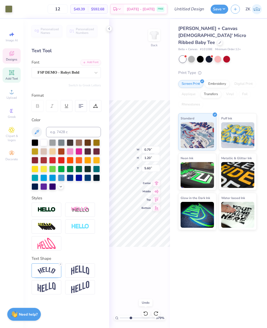
type input "3.79347800681411"
type textarea "SPRING"
click at [156, 93] on div "204 % Back W 0.45 0.45 " H 0.50 0.50 " Y 2.21 2.21 " Center Middle Top Bottom" at bounding box center [139, 173] width 61 height 309
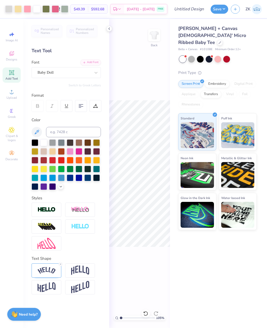
type input "1"
click at [165, 91] on div "100 % Back W 0.45 0.45 " H 0.50 0.50 " Y 2.21 2.21 " Center Middle Top Bottom" at bounding box center [139, 173] width 61 height 309
click at [194, 9] on input "Design Title" at bounding box center [194, 9] width 25 height 10
type input "Aphi general baby tee"
click at [221, 9] on button "Save" at bounding box center [219, 9] width 18 height 9
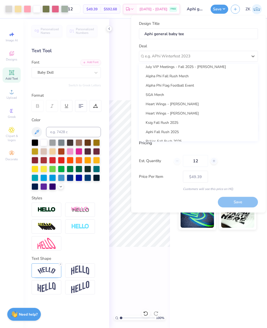
scroll to position [149, 0]
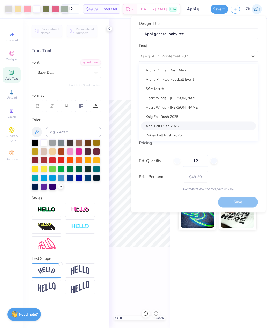
click at [178, 126] on div "Aphi Fall Rush 2025" at bounding box center [198, 125] width 115 height 9
type input "Katarina Nikiforouk"
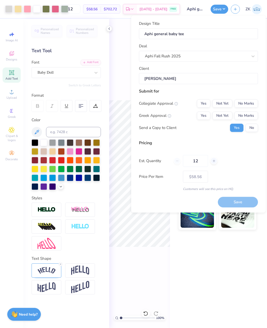
click at [203, 104] on button "Yes" at bounding box center [203, 103] width 13 height 8
click at [248, 104] on button "No Marks" at bounding box center [246, 103] width 24 height 8
click at [202, 116] on button "Yes" at bounding box center [203, 115] width 13 height 8
type input "$58.56"
click at [213, 162] on icon at bounding box center [214, 161] width 4 height 4
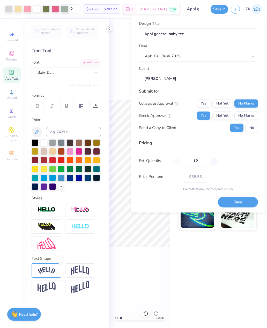
type input "13"
type input "$56.90"
click at [215, 160] on icon at bounding box center [214, 161] width 4 height 4
type input "14"
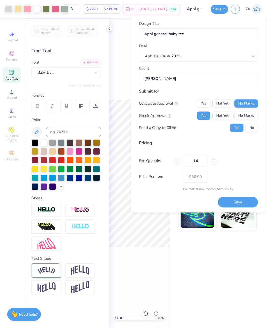
click at [199, 160] on input "14" at bounding box center [195, 161] width 25 height 12
type input "14"
type input "$55.49"
type input "1"
type input "0"
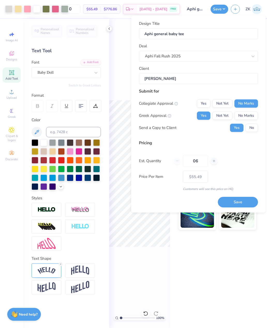
type input "065"
type input "65"
type input "$28.18"
type input "065"
click at [240, 203] on button "Save" at bounding box center [238, 202] width 40 height 11
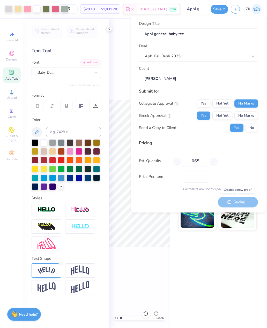
type input "$28.18"
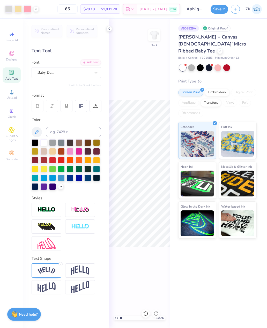
click at [218, 50] on icon at bounding box center [219, 51] width 3 height 3
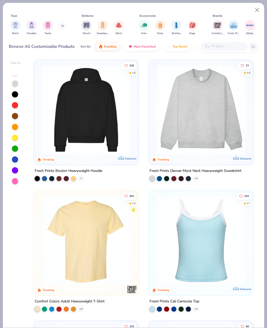
click at [47, 28] on img "filter for Tanks" at bounding box center [48, 25] width 6 height 6
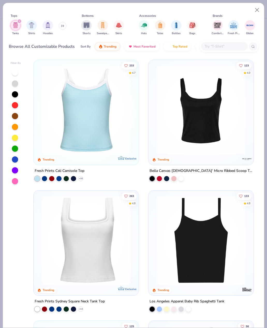
click at [32, 26] on img "filter for Shirts" at bounding box center [32, 25] width 6 height 6
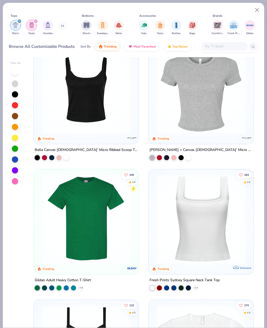
scroll to position [154, 0]
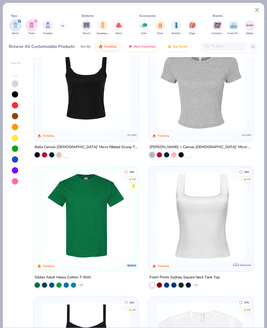
click at [217, 106] on img at bounding box center [200, 85] width 95 height 89
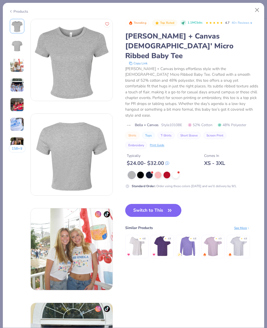
click at [161, 204] on button "Switch to This" at bounding box center [153, 210] width 56 height 13
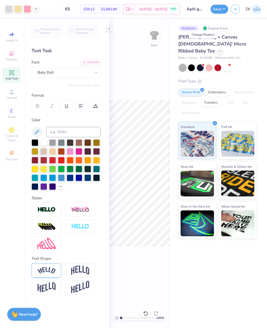
click at [236, 8] on icon "button" at bounding box center [235, 9] width 4 height 4
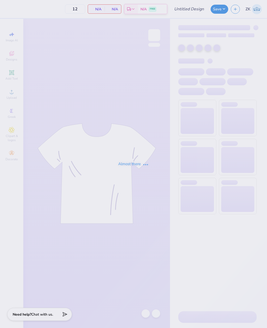
type input "Aphi general baby tee"
type input "65"
click at [236, 8] on div "Almost there" at bounding box center [133, 164] width 267 height 328
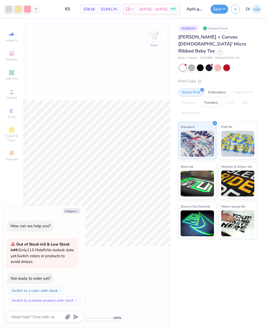
click at [233, 10] on icon "button" at bounding box center [235, 9] width 4 height 4
type textarea "x"
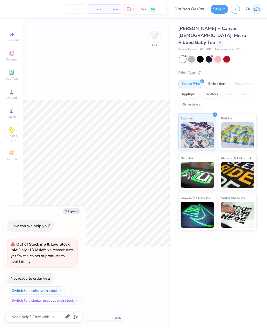
click at [11, 201] on div "Image AI Designs Add Text Upload Greek Clipart & logos Decorate" at bounding box center [11, 173] width 23 height 309
click at [134, 323] on div "100 % Back" at bounding box center [96, 173] width 146 height 309
click at [16, 55] on div "Designs" at bounding box center [12, 55] width 18 height 15
type textarea "x"
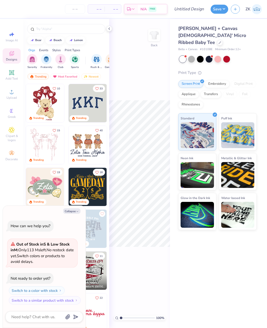
click at [52, 28] on input "text" at bounding box center [69, 28] width 66 height 5
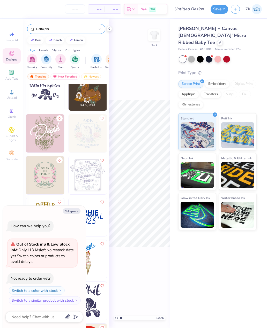
scroll to position [97, 0]
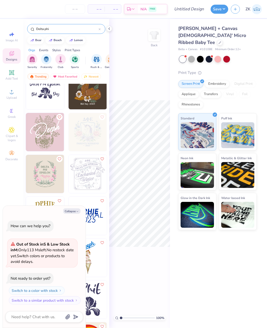
type input "Delta phi"
click at [38, 178] on img at bounding box center [45, 174] width 38 height 38
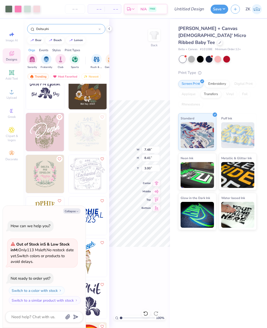
type textarea "x"
click at [191, 7] on input "Design Title" at bounding box center [194, 9] width 25 height 10
type input "D"
type textarea "x"
type input "DP"
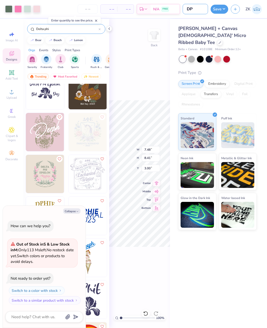
type textarea "x"
type input "DPH"
type textarea "x"
type input "DPHI"
type textarea "x"
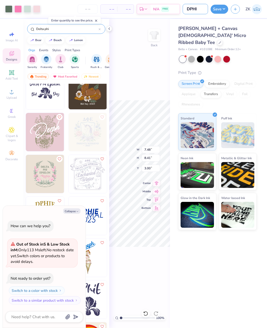
type input "DPHIE"
type textarea "x"
type input "DPHIE"
type textarea "x"
type input "DPHIE b"
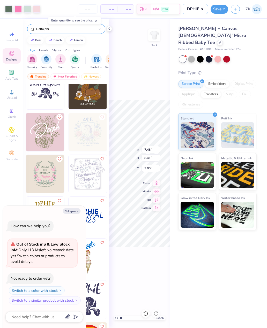
type textarea "x"
type input "DPHIE ba"
type textarea "x"
type input "DPHIE bab"
type textarea "x"
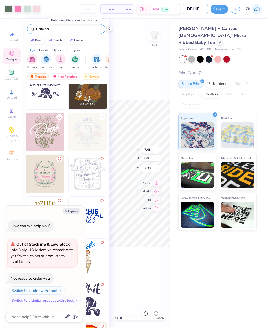
type input "DPHIE baby"
type textarea "x"
type input "DPHIE baby"
type textarea "x"
type input "DPHIE baby t"
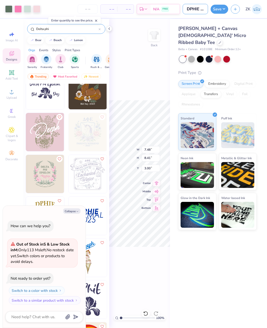
type textarea "x"
type input "DPHIE baby te"
type textarea "x"
type input "DPHIE baby tee"
type textarea "x"
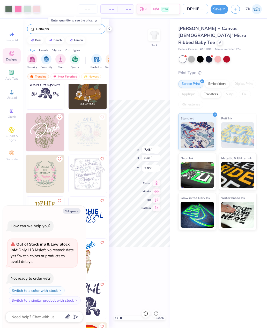
type input "DPHIE baby tee"
type textarea "x"
type input "DPHIE baby tee"
click at [221, 5] on button "Save" at bounding box center [219, 9] width 18 height 9
type textarea "x"
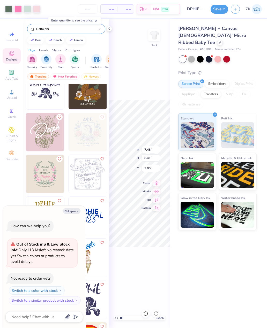
type input "0"
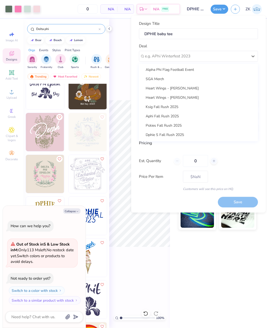
scroll to position [174, 0]
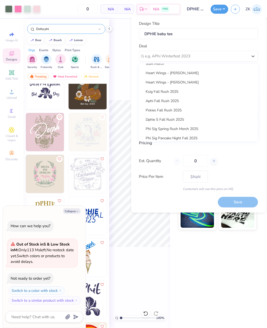
click at [175, 118] on div "Dphie S Fall Rush 2025" at bounding box center [198, 119] width 115 height 9
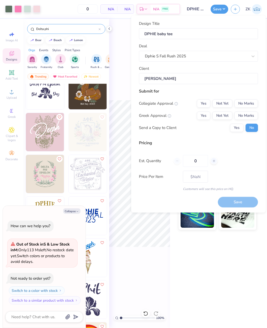
type textarea "x"
type input "[PERSON_NAME]"
click at [247, 103] on button "No Marks" at bounding box center [246, 103] width 24 height 8
click at [204, 117] on button "Yes" at bounding box center [203, 115] width 13 height 8
click at [199, 159] on input "0" at bounding box center [195, 161] width 25 height 12
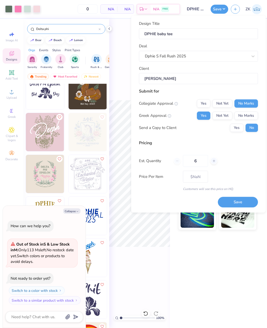
type input "60"
type input "$19.95"
type input "60"
click at [236, 205] on button "Save" at bounding box center [238, 202] width 40 height 11
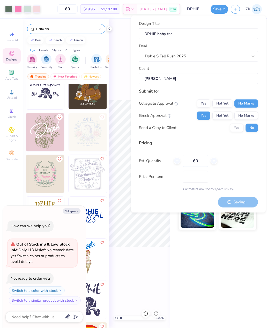
type input "$19.95"
type textarea "x"
type input "$19.95"
type textarea "x"
type input "$19.95"
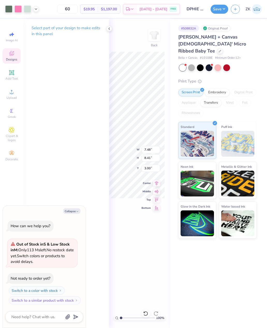
type textarea "x"
